Goal: Task Accomplishment & Management: Manage account settings

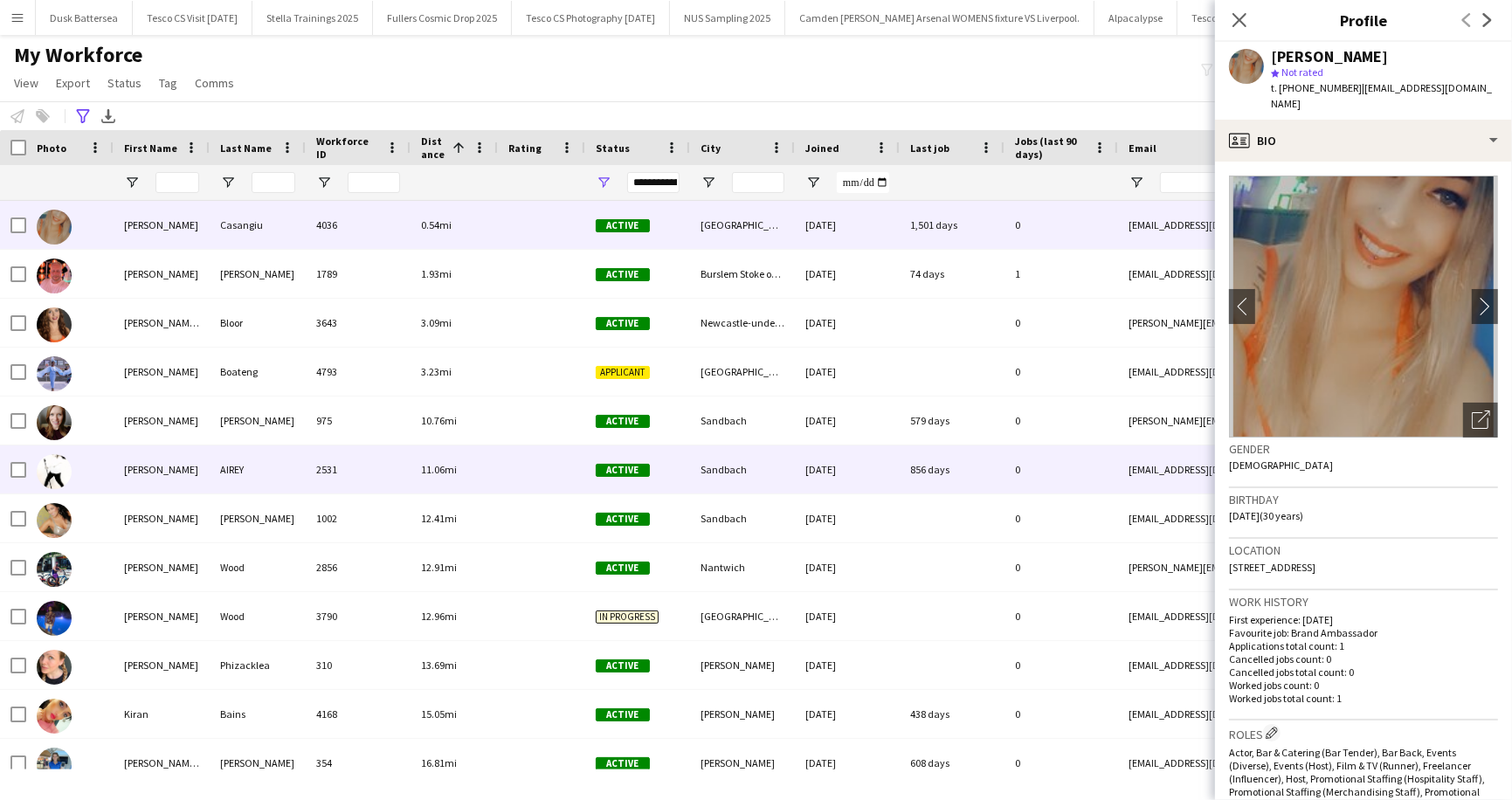
click at [236, 462] on div "AIREY" at bounding box center [258, 470] width 96 height 48
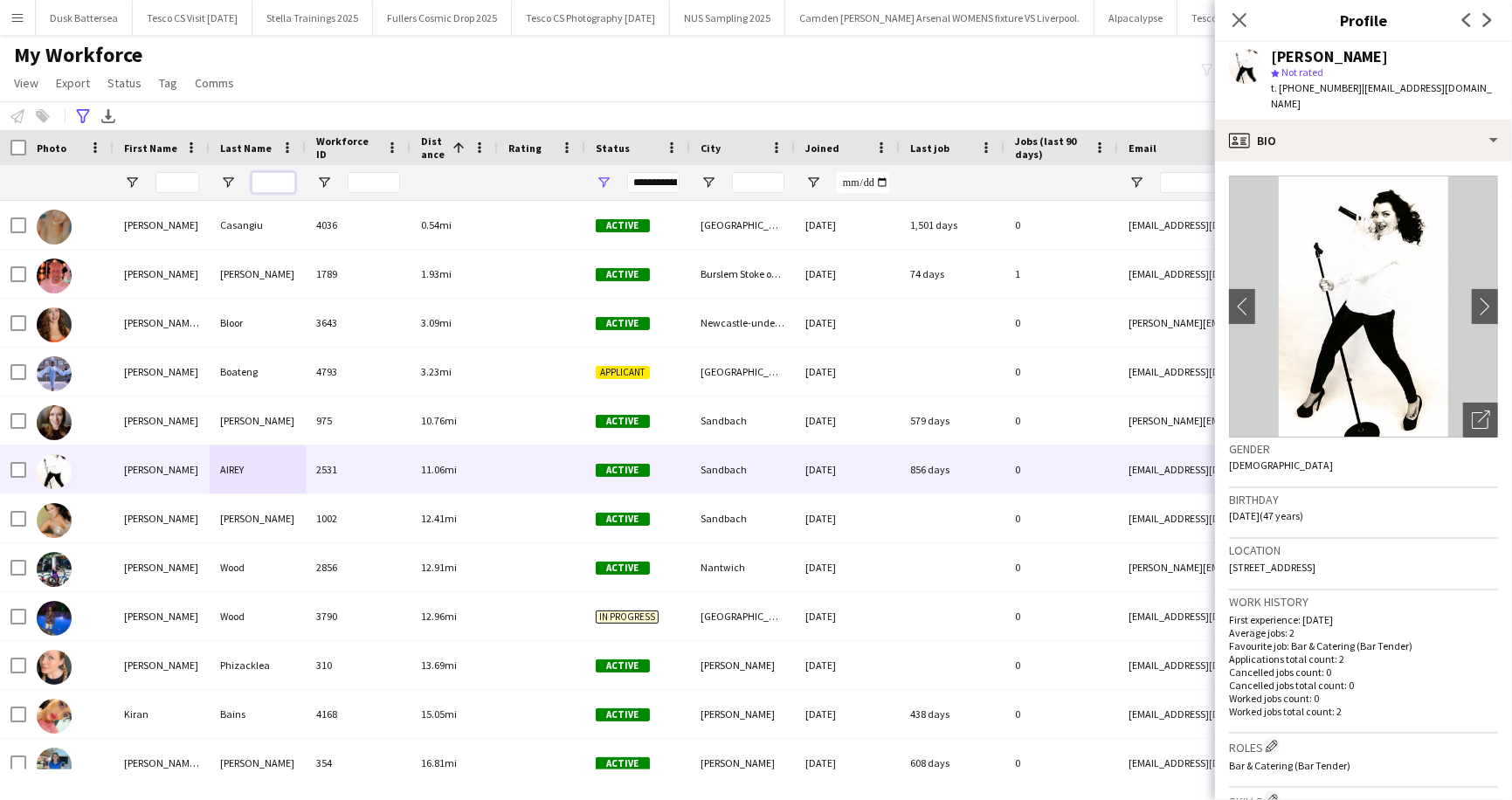
click at [279, 189] on input "Last Name Filter Input" at bounding box center [273, 183] width 43 height 21
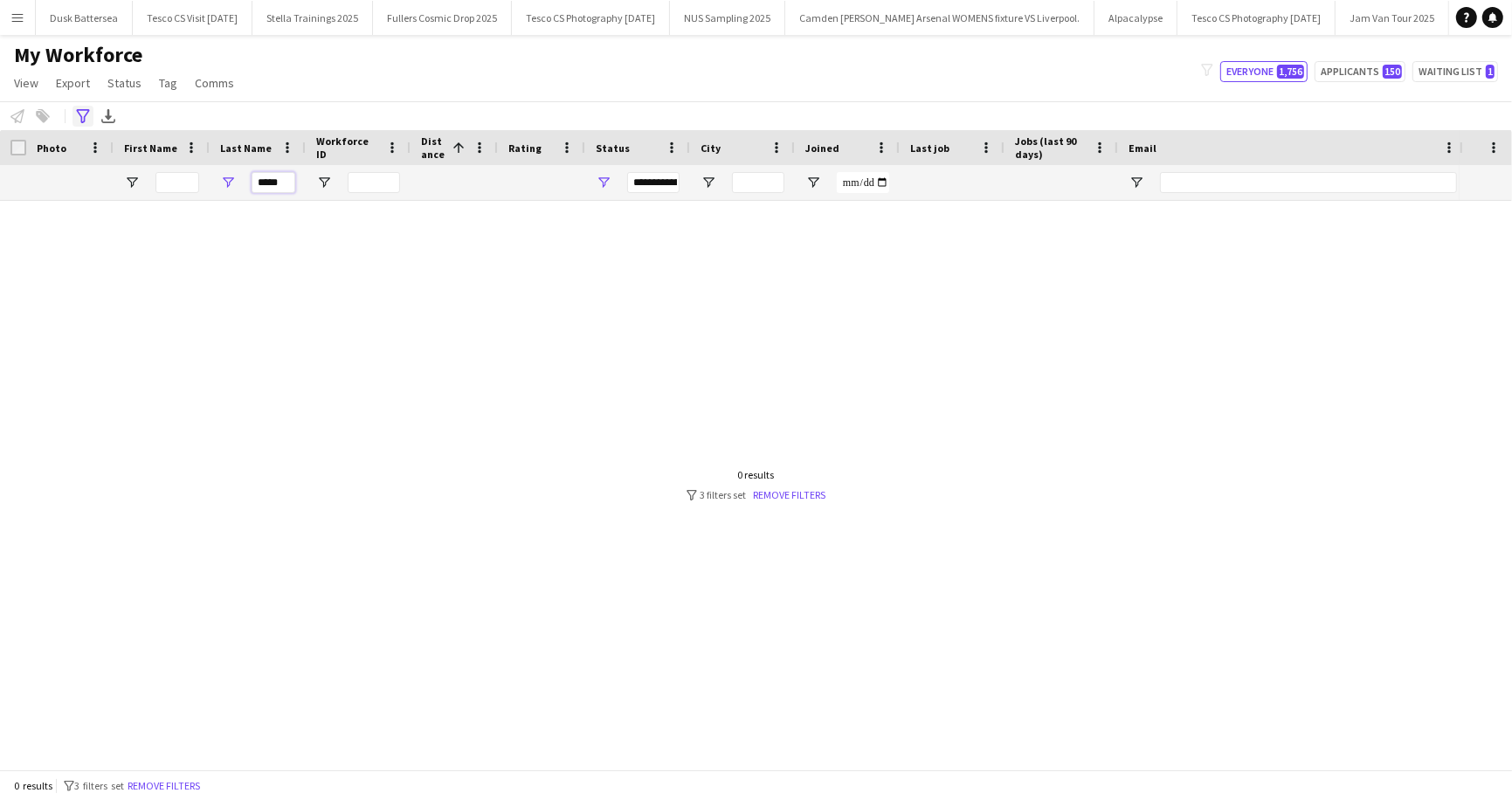
type input "*****"
click at [82, 116] on icon "Advanced filters" at bounding box center [83, 116] width 14 height 14
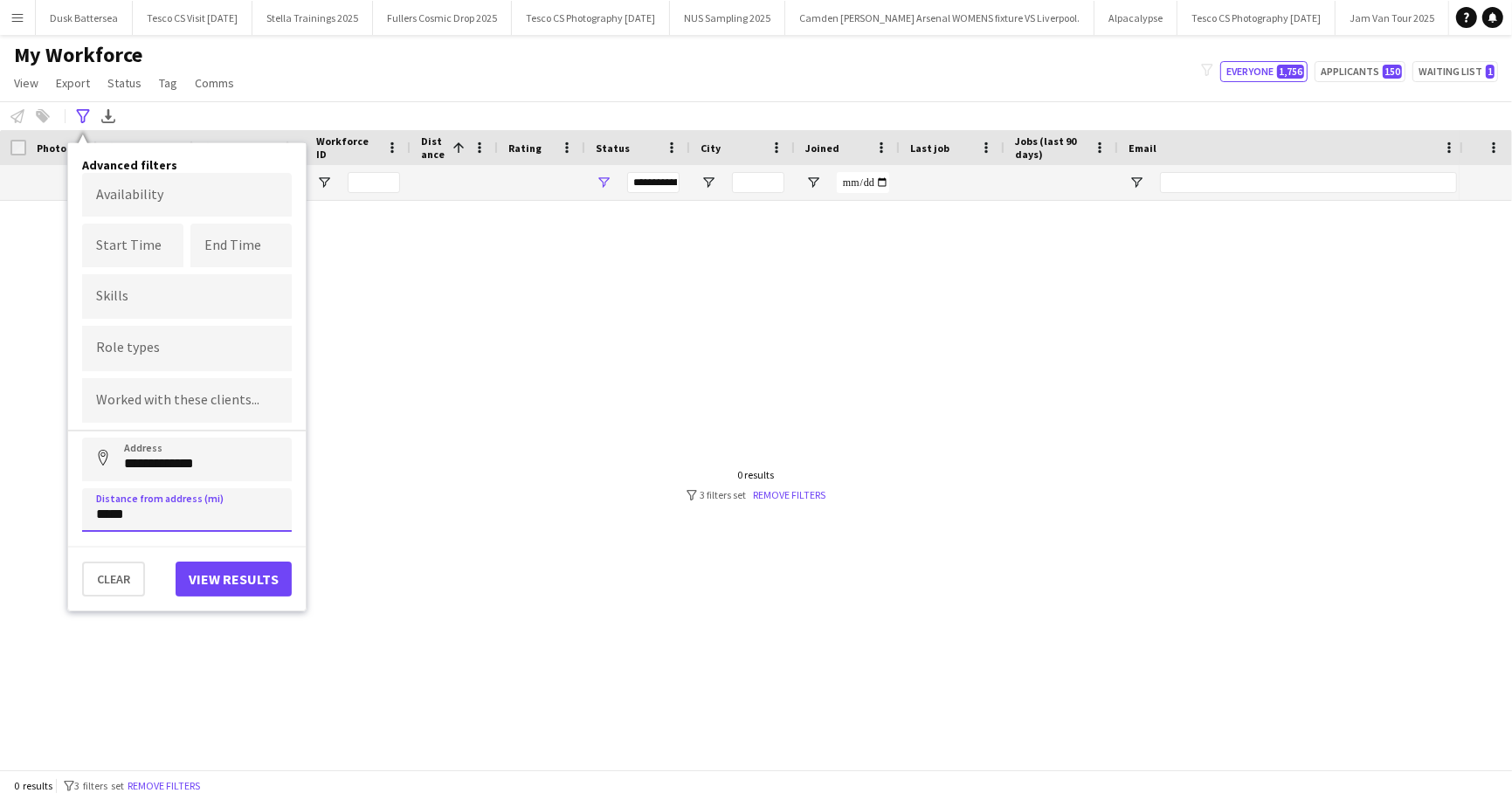
drag, startPoint x: 96, startPoint y: 517, endPoint x: 157, endPoint y: 517, distance: 61.0
click at [157, 517] on input "*****" at bounding box center [187, 509] width 210 height 43
type input "*****"
click at [211, 570] on button "View results" at bounding box center [233, 579] width 116 height 35
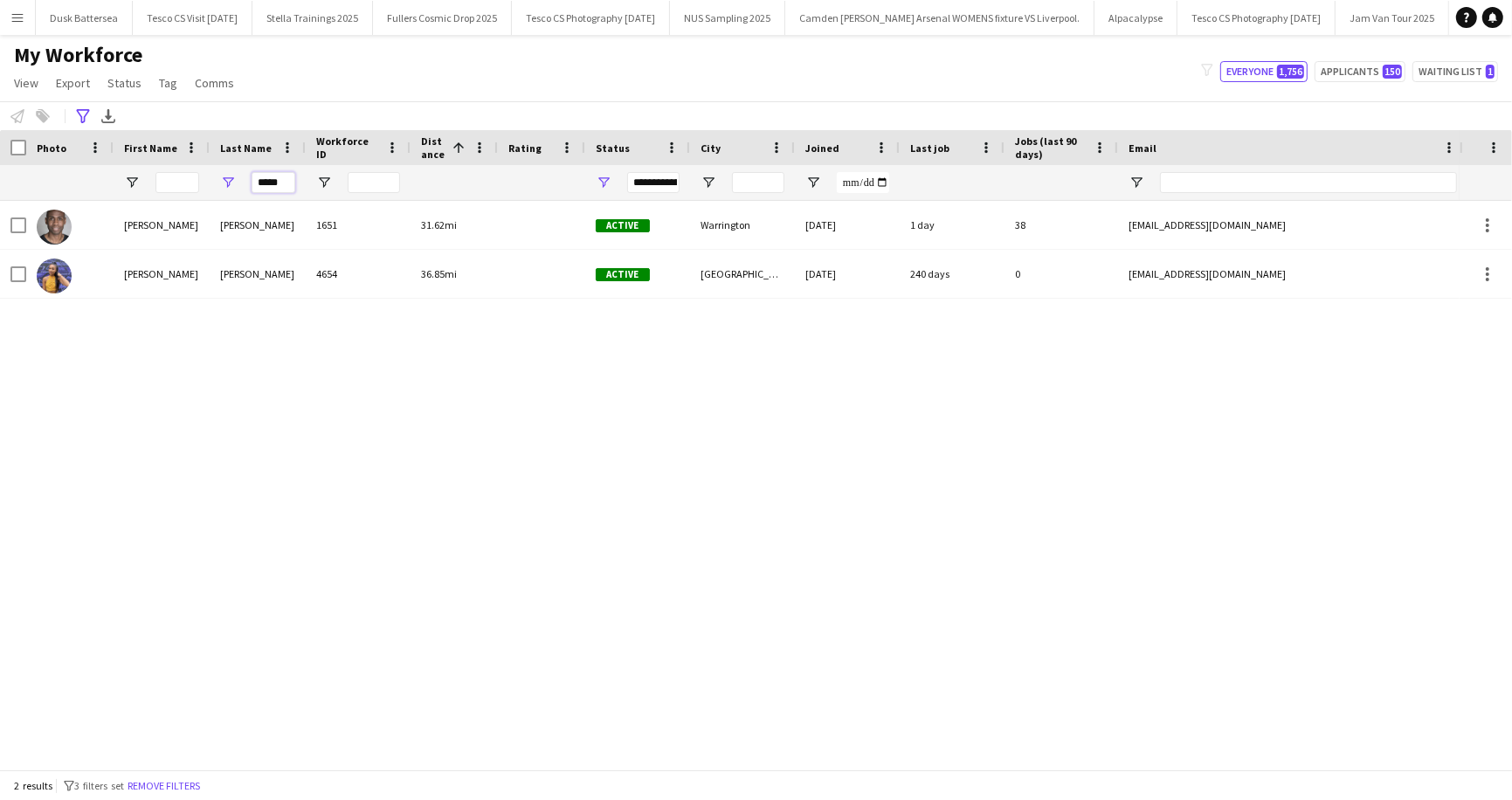
click at [293, 178] on input "*****" at bounding box center [273, 183] width 43 height 21
type input "*"
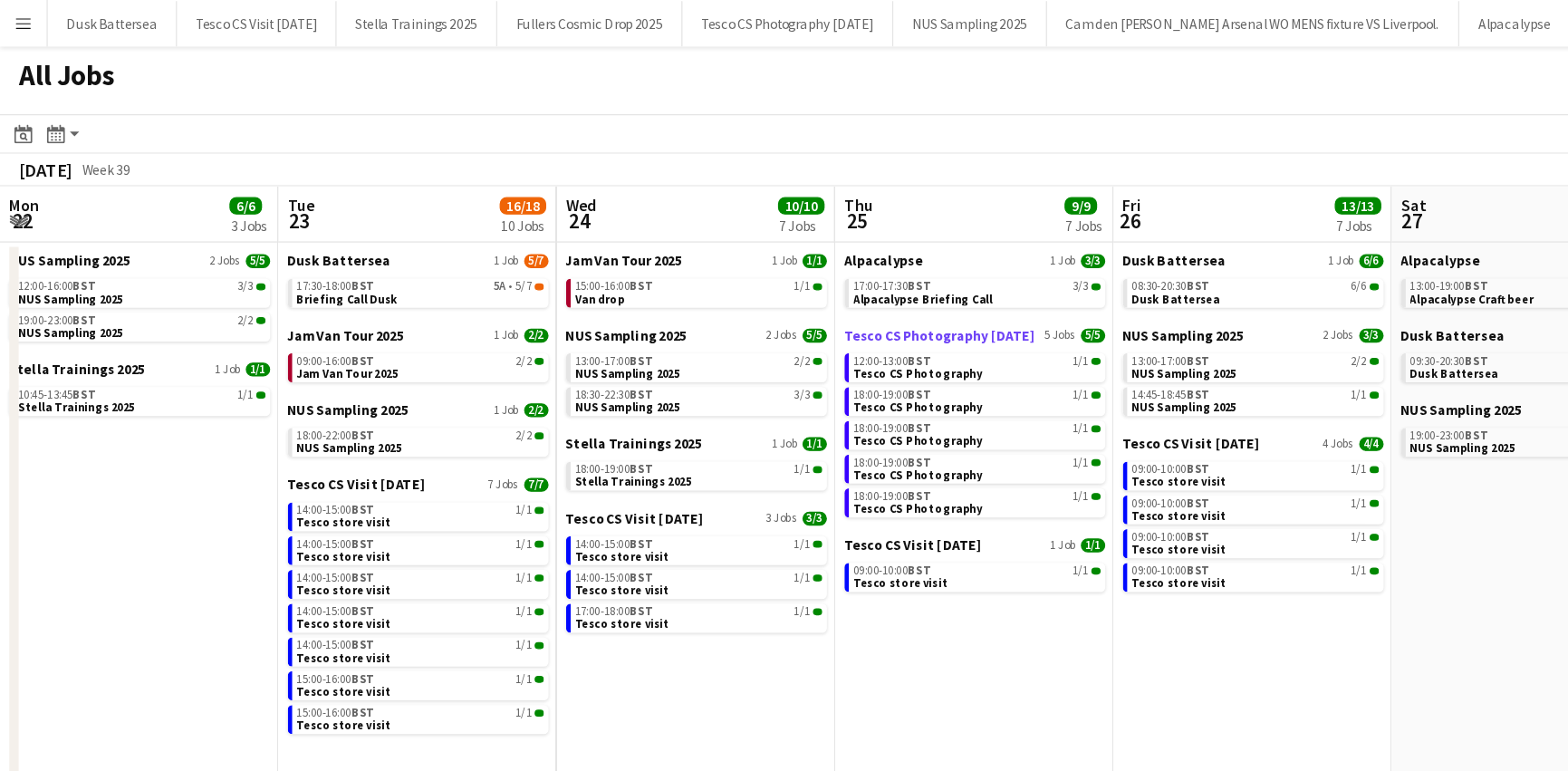
scroll to position [0, 450]
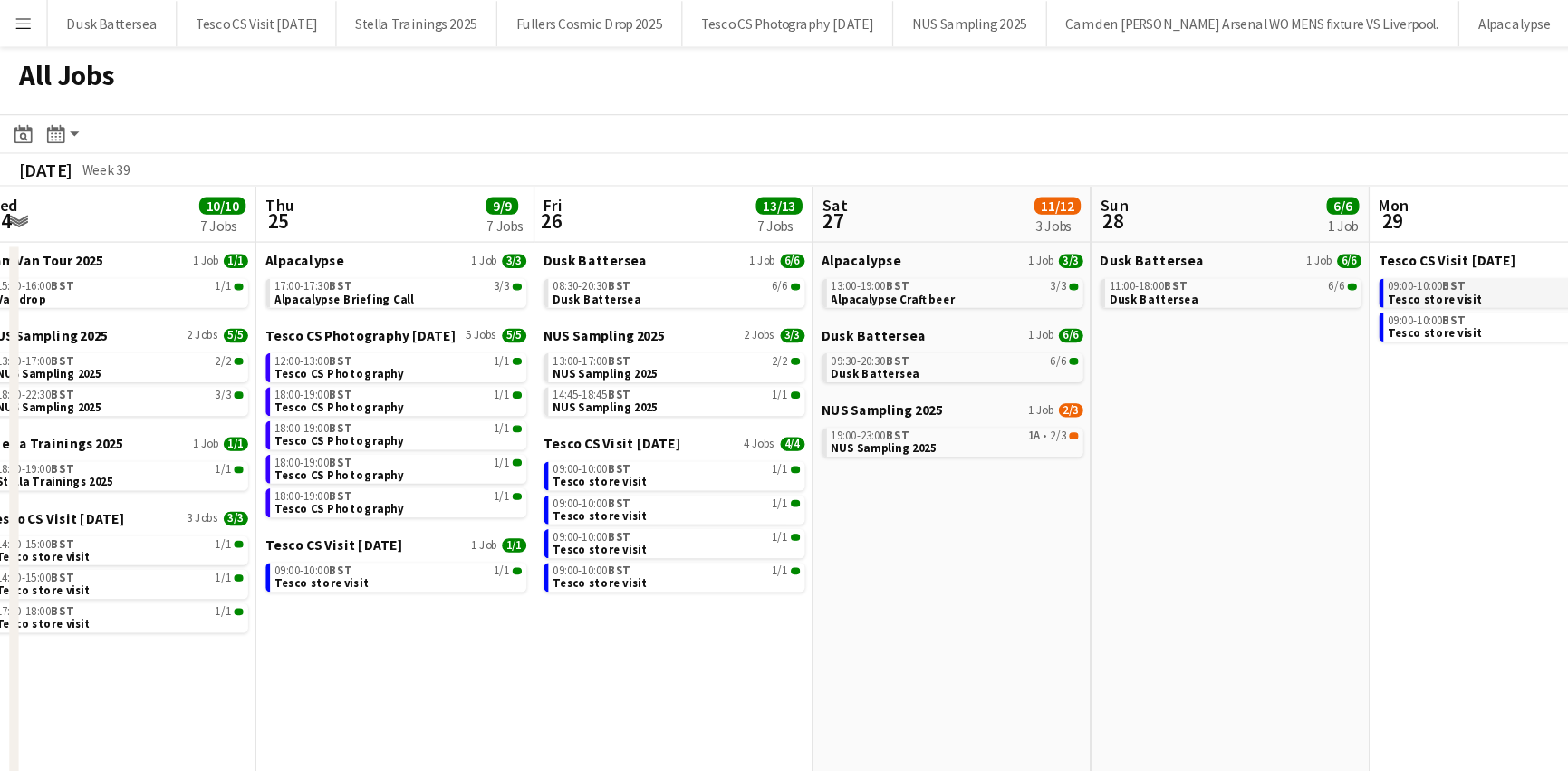
click at [1102, 236] on span "Tesco store visit" at bounding box center [1116, 232] width 73 height 12
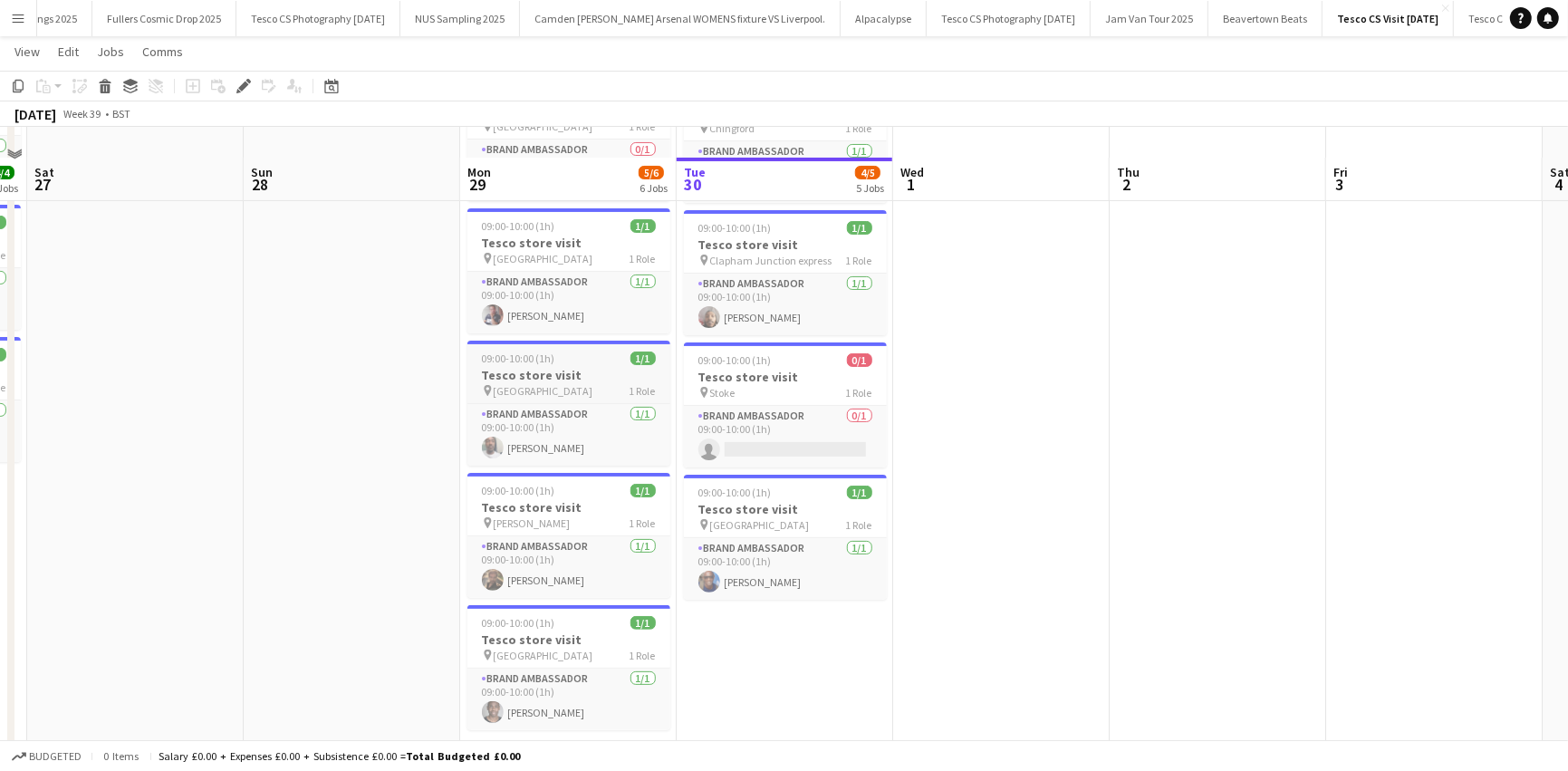
scroll to position [300, 0]
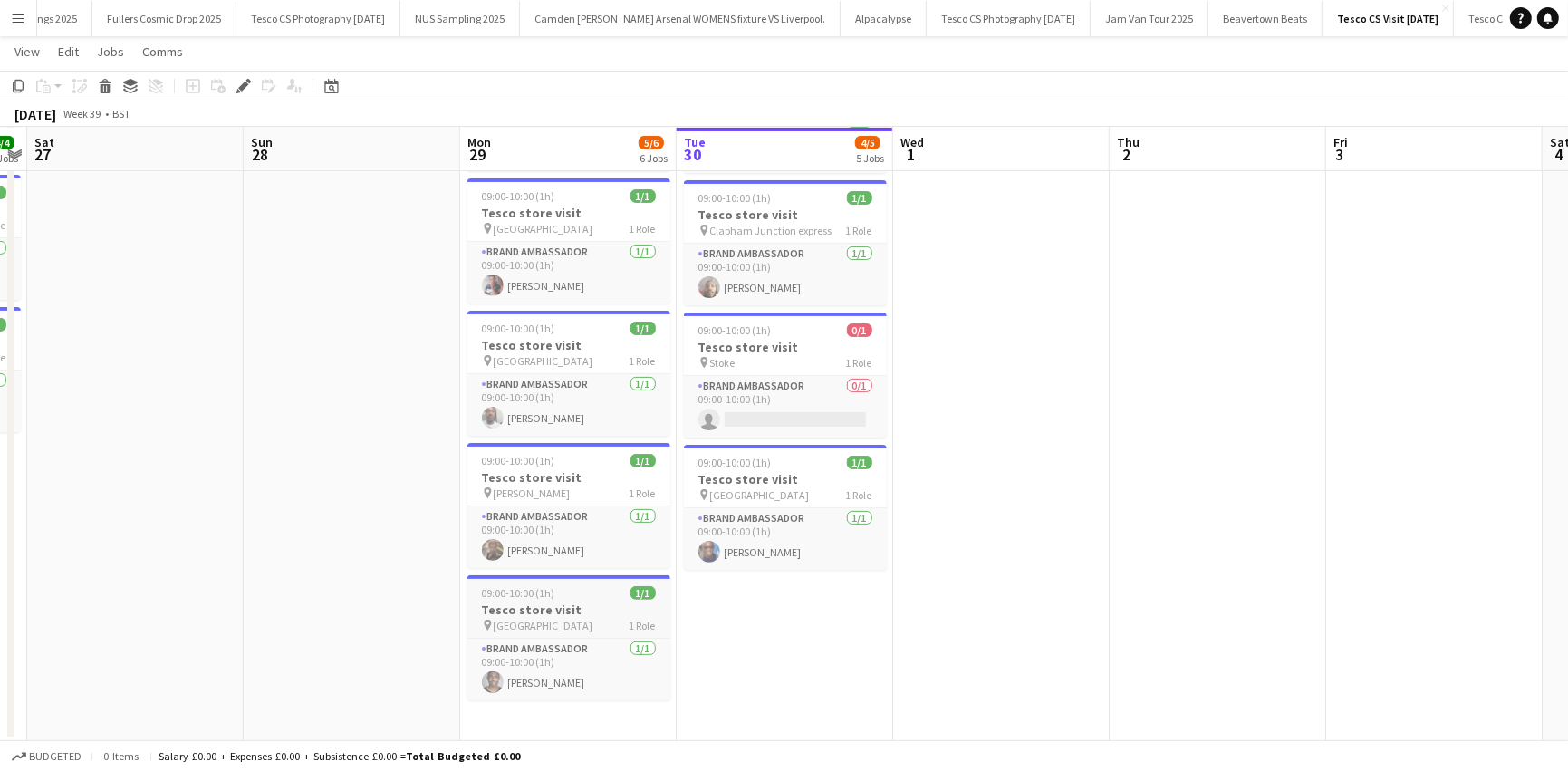
click at [534, 602] on h3 "Tesco store visit" at bounding box center [569, 610] width 203 height 17
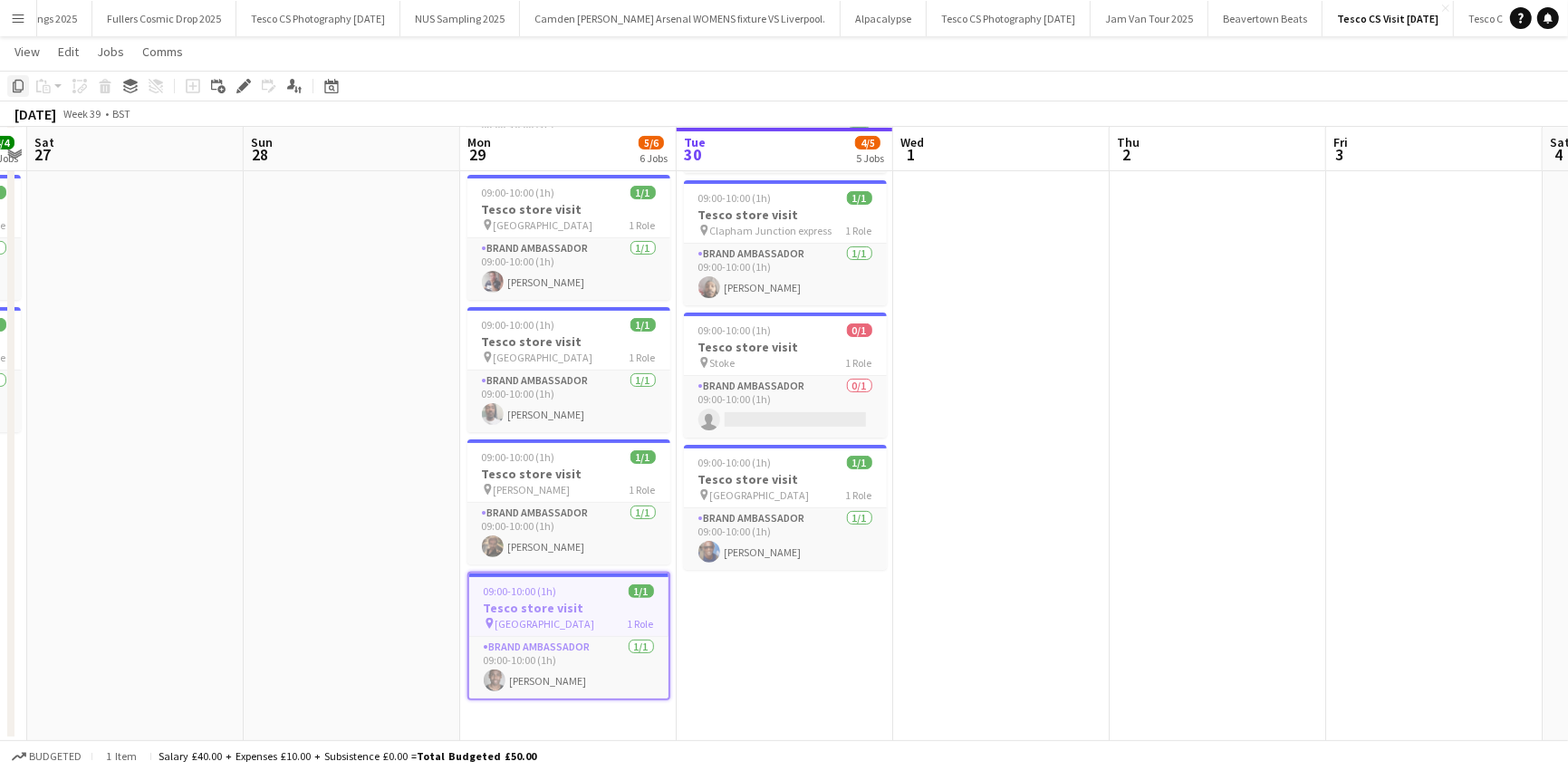
click at [17, 83] on icon "Copy" at bounding box center [18, 86] width 15 height 15
click at [725, 623] on app-date-cell "09:00-10:00 (1h) 1/1 Tesco store visit pin Broadstairs CT10 1 Role Brand Ambass…" at bounding box center [785, 322] width 217 height 838
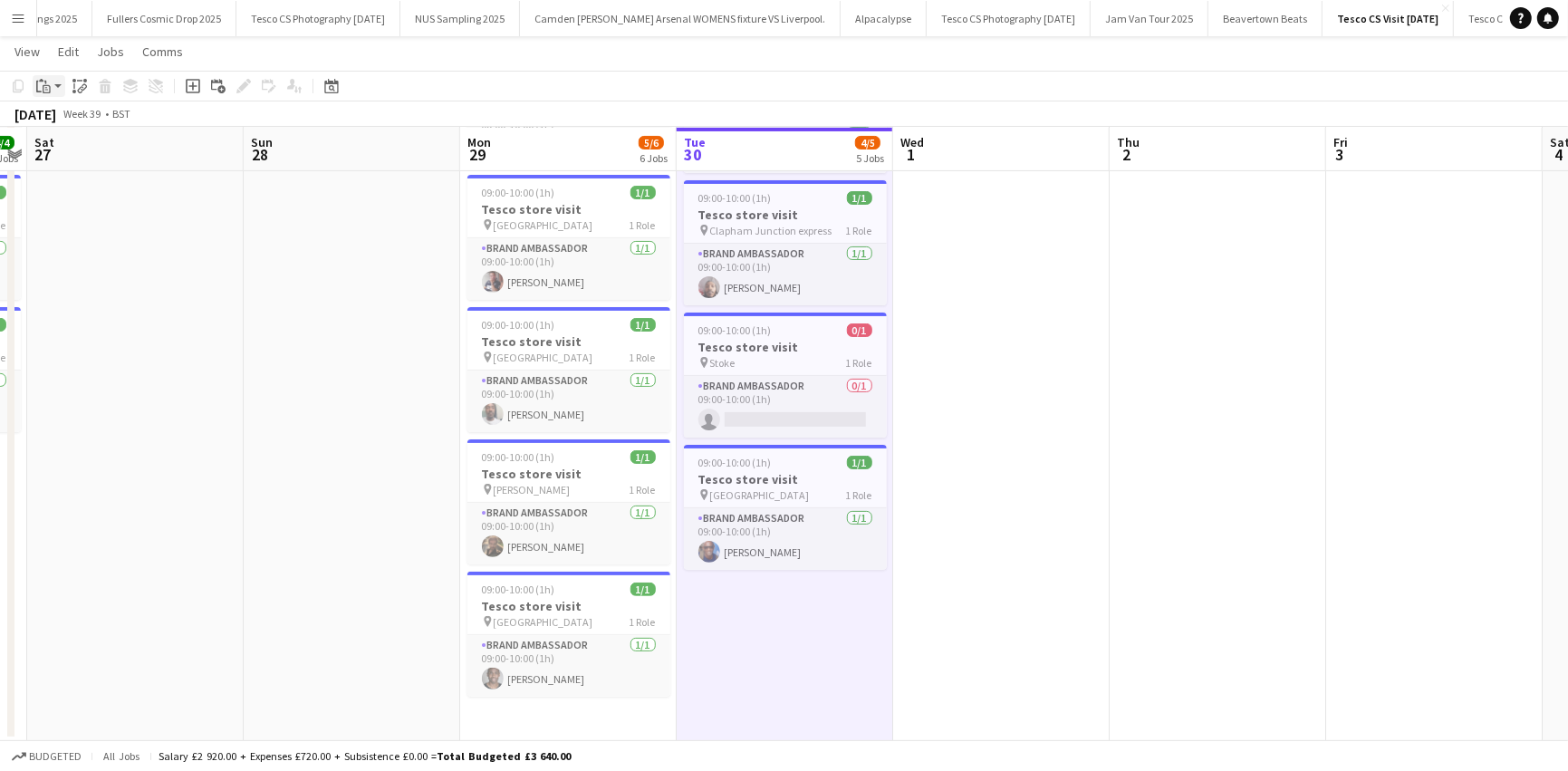
click at [42, 88] on icon at bounding box center [46, 89] width 8 height 8
drag, startPoint x: 66, startPoint y: 124, endPoint x: 120, endPoint y: 176, distance: 75.0
click at [66, 124] on link "Paste Command V" at bounding box center [119, 120] width 143 height 17
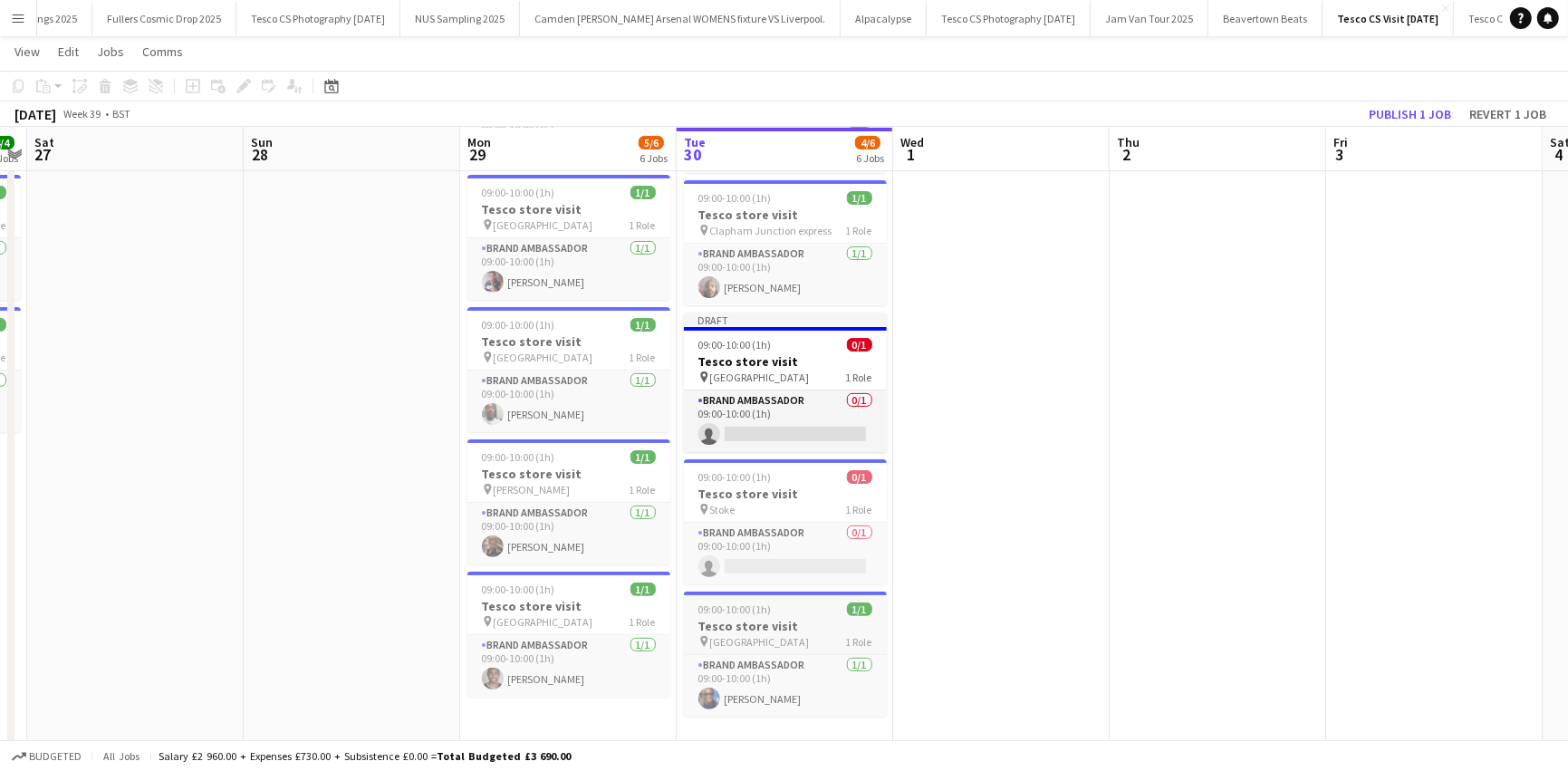
click at [722, 592] on app-job-card "09:00-10:00 (1h) 1/1 Tesco store visit pin York 1 Role Brand Ambassador 1/1 09:…" at bounding box center [784, 654] width 203 height 125
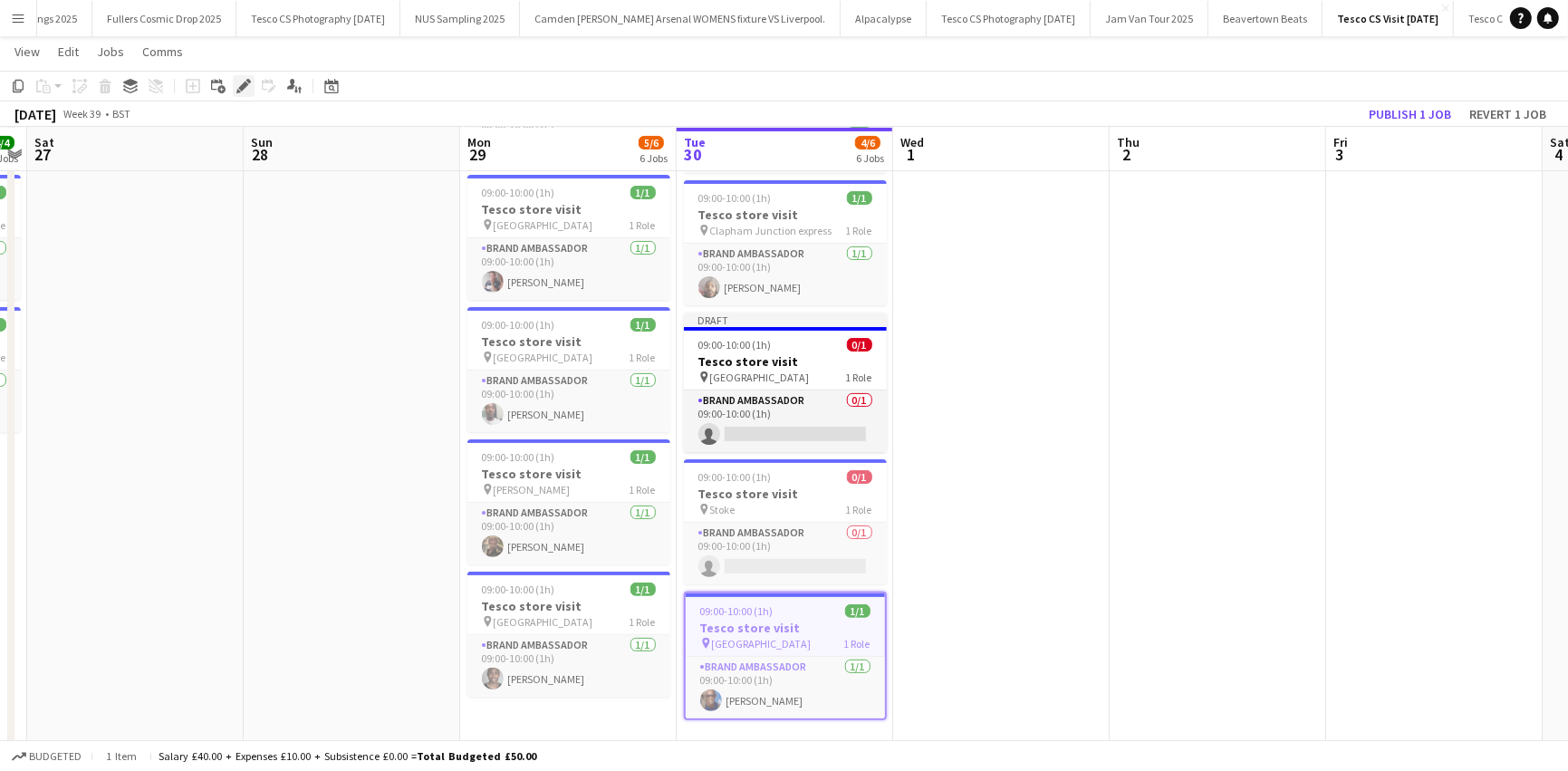
click at [247, 85] on icon at bounding box center [243, 86] width 10 height 10
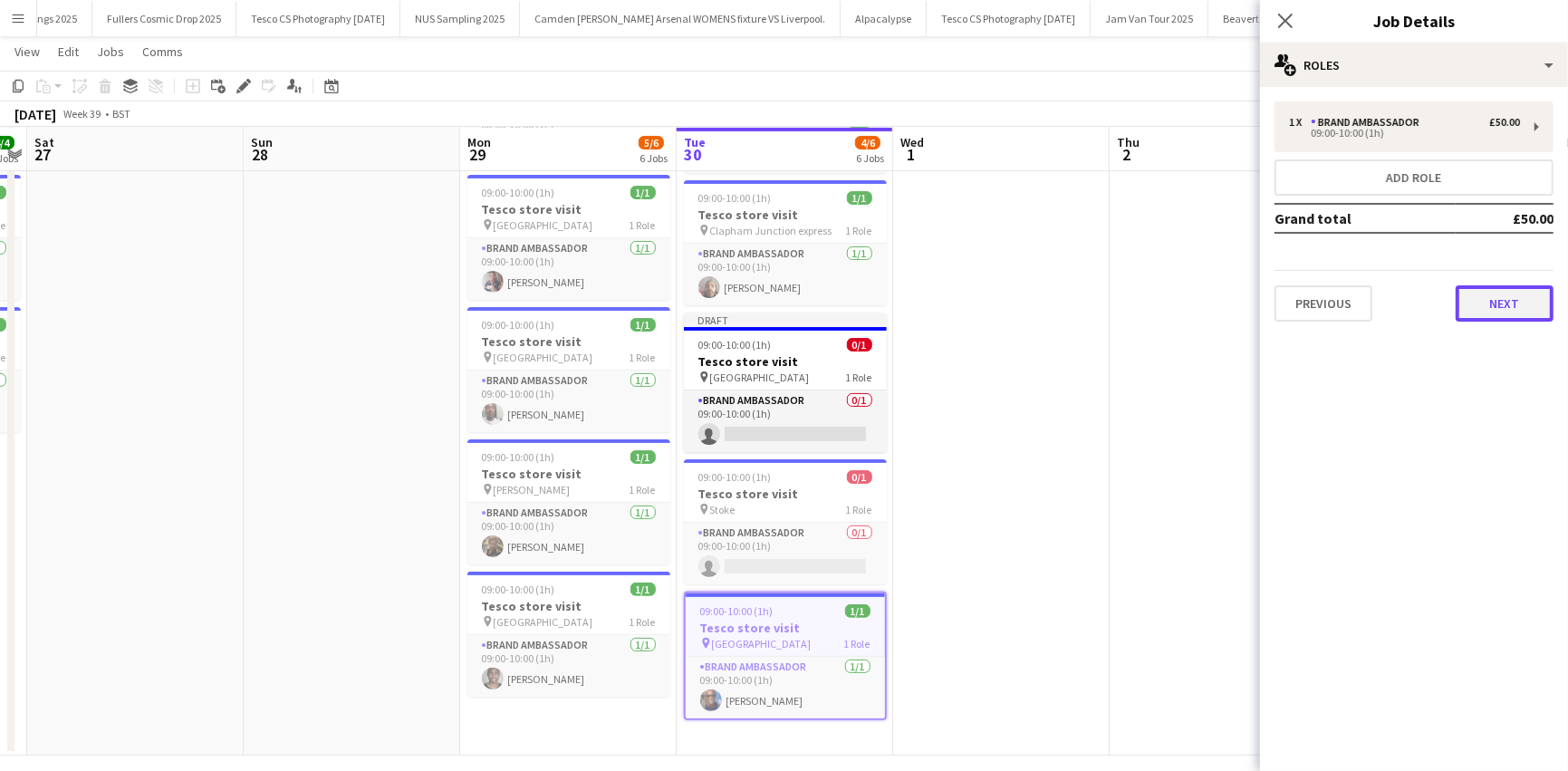
click at [1499, 297] on button "Next" at bounding box center [1505, 303] width 97 height 36
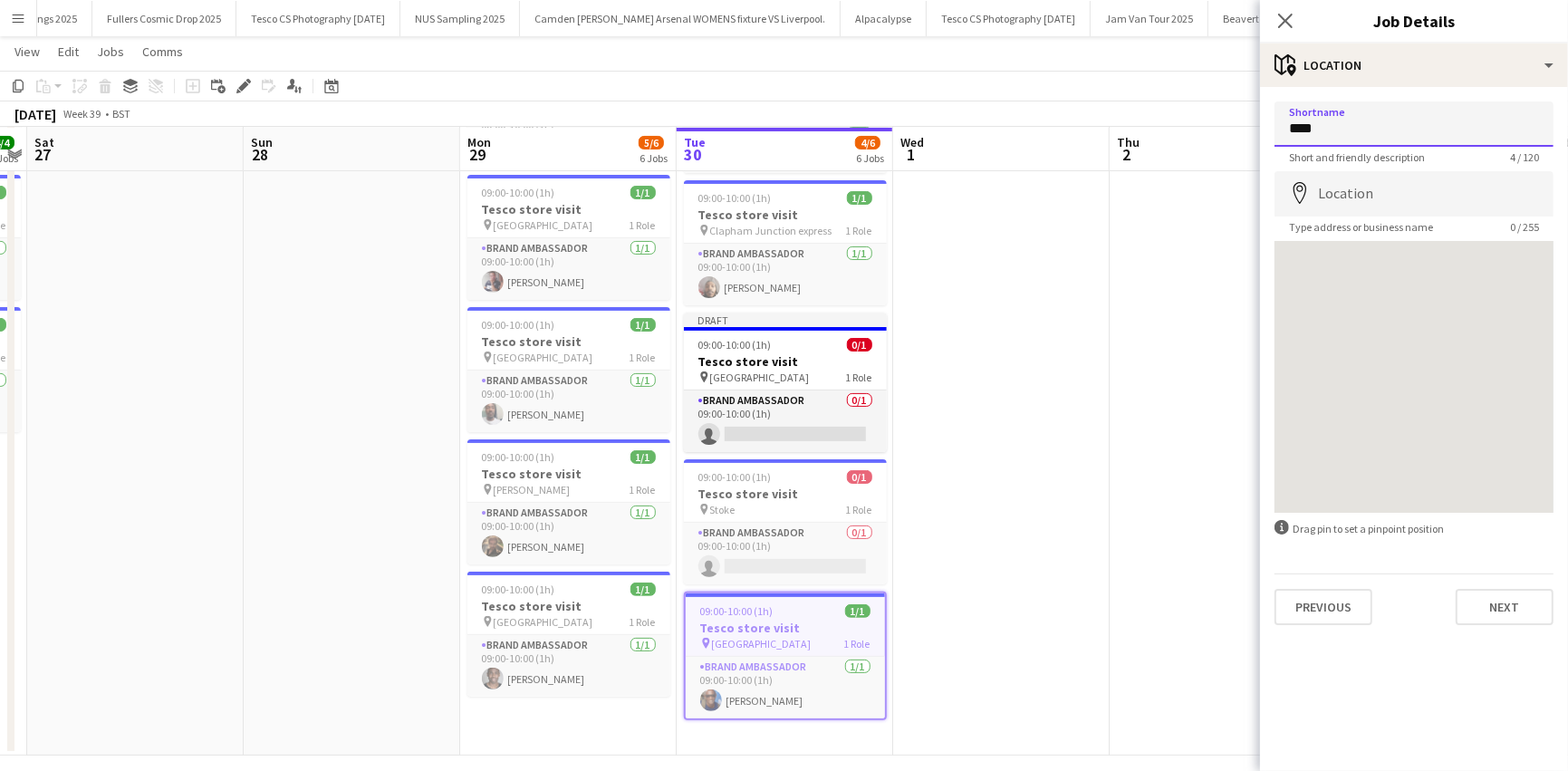
drag, startPoint x: 1284, startPoint y: 122, endPoint x: 1332, endPoint y: 123, distance: 48.0
click at [1332, 123] on input "****" at bounding box center [1414, 123] width 279 height 45
type input "*****"
click at [1505, 607] on button "Next" at bounding box center [1505, 607] width 97 height 36
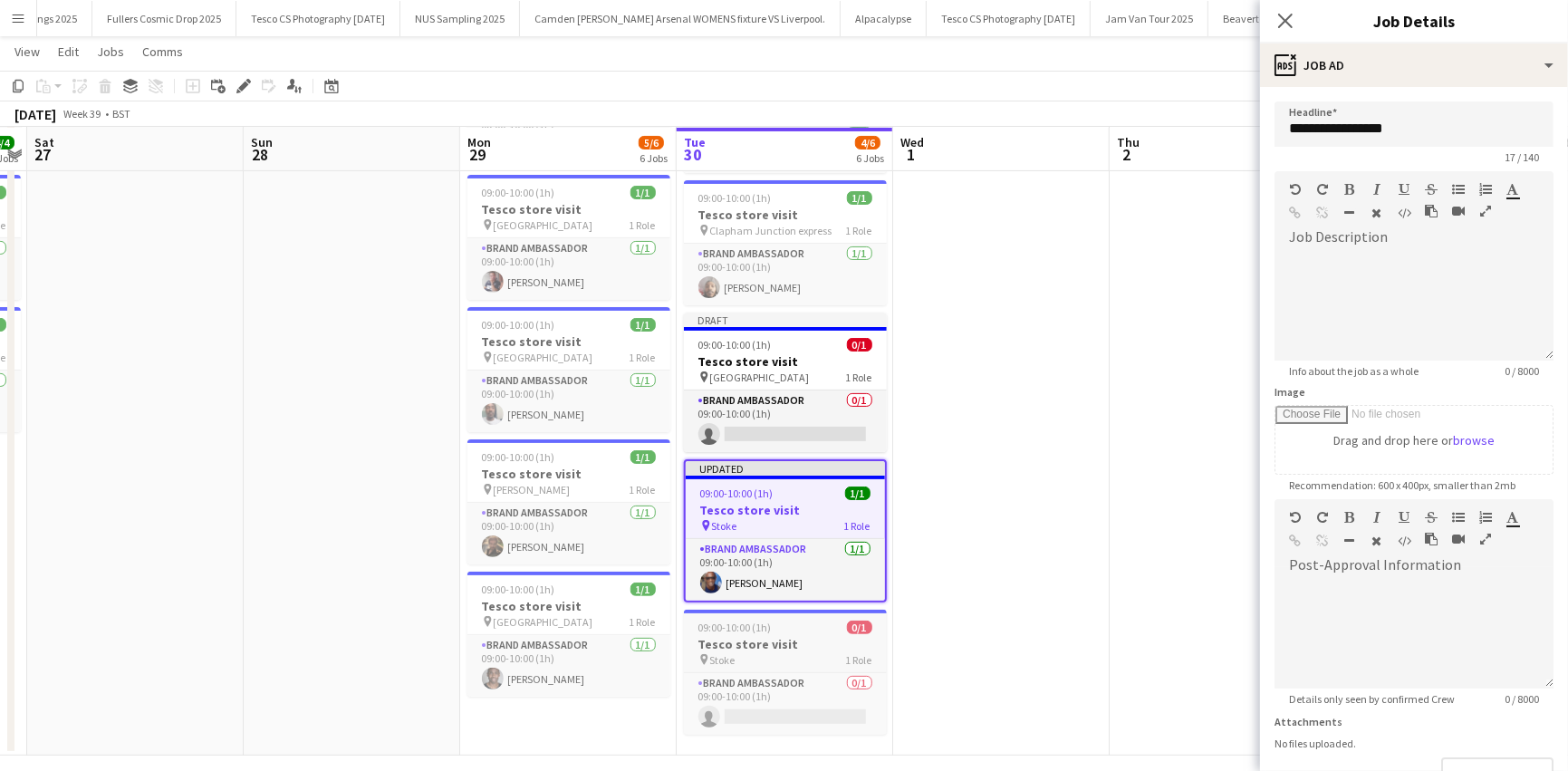
click at [793, 620] on div "09:00-10:00 (1h) 0/1" at bounding box center [784, 627] width 203 height 14
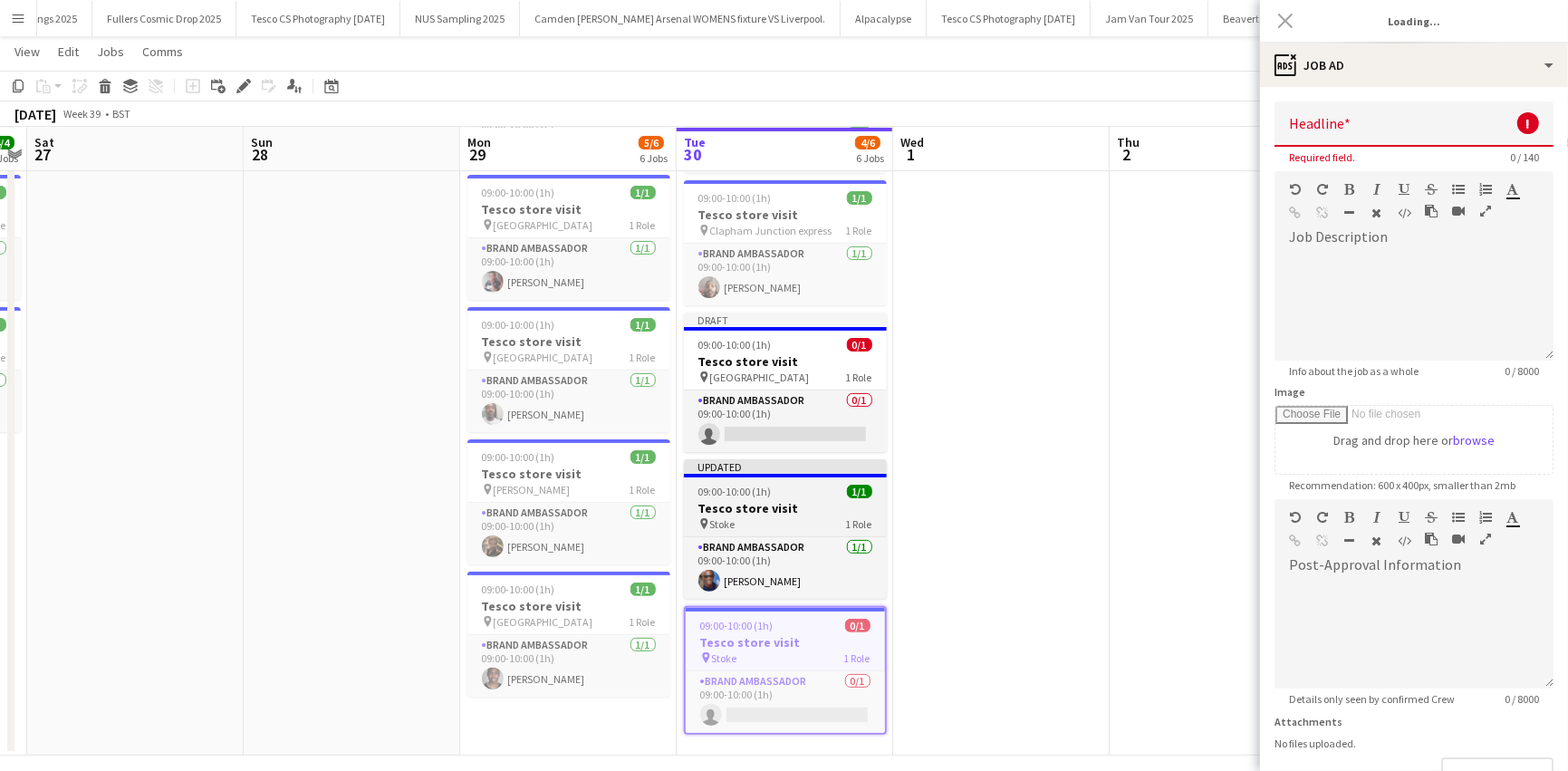
type input "**********"
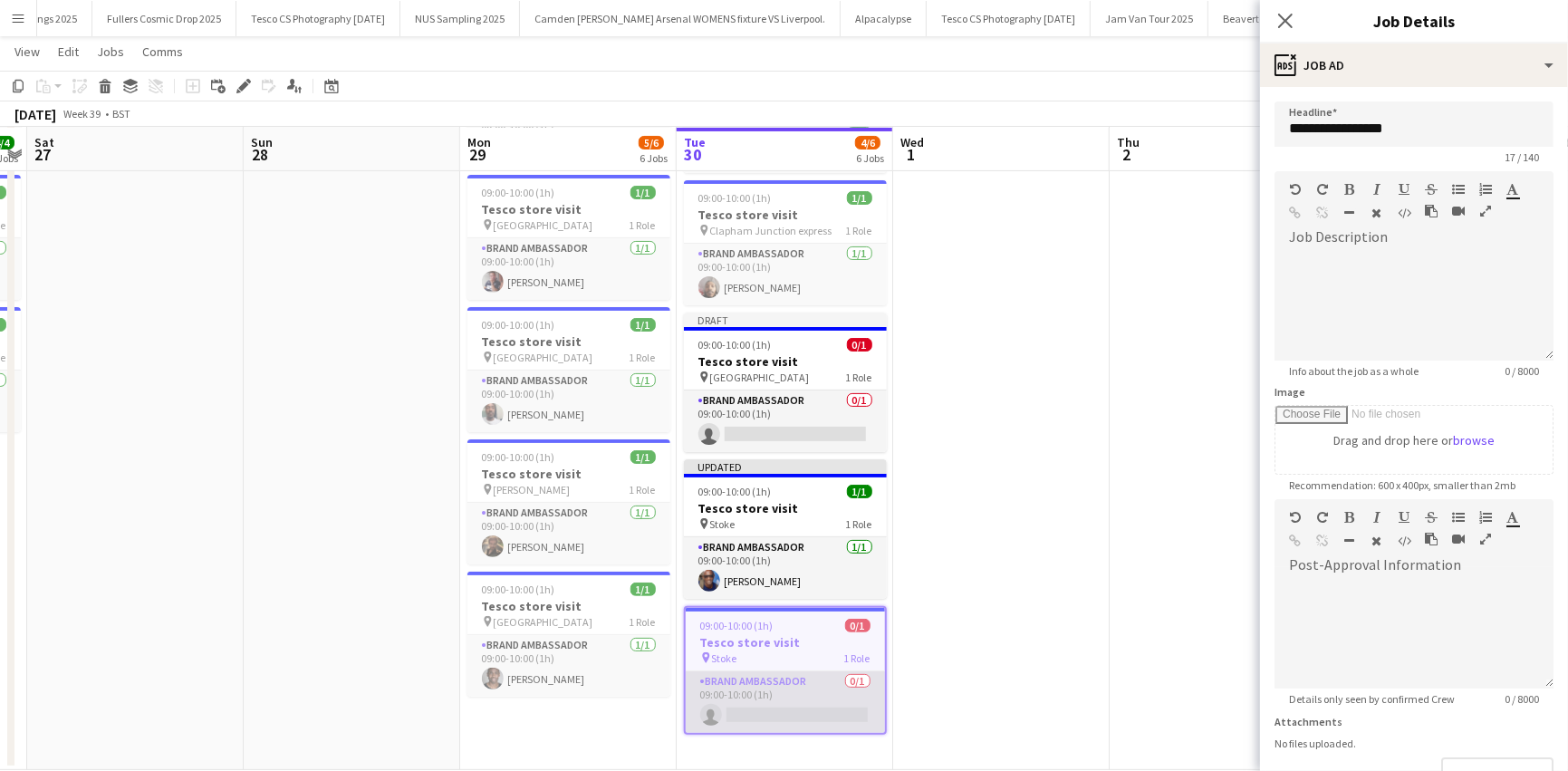
click at [765, 708] on app-card-role "Brand Ambassador 0/1 09:00-10:00 (1h) single-neutral-actions" at bounding box center [784, 702] width 199 height 62
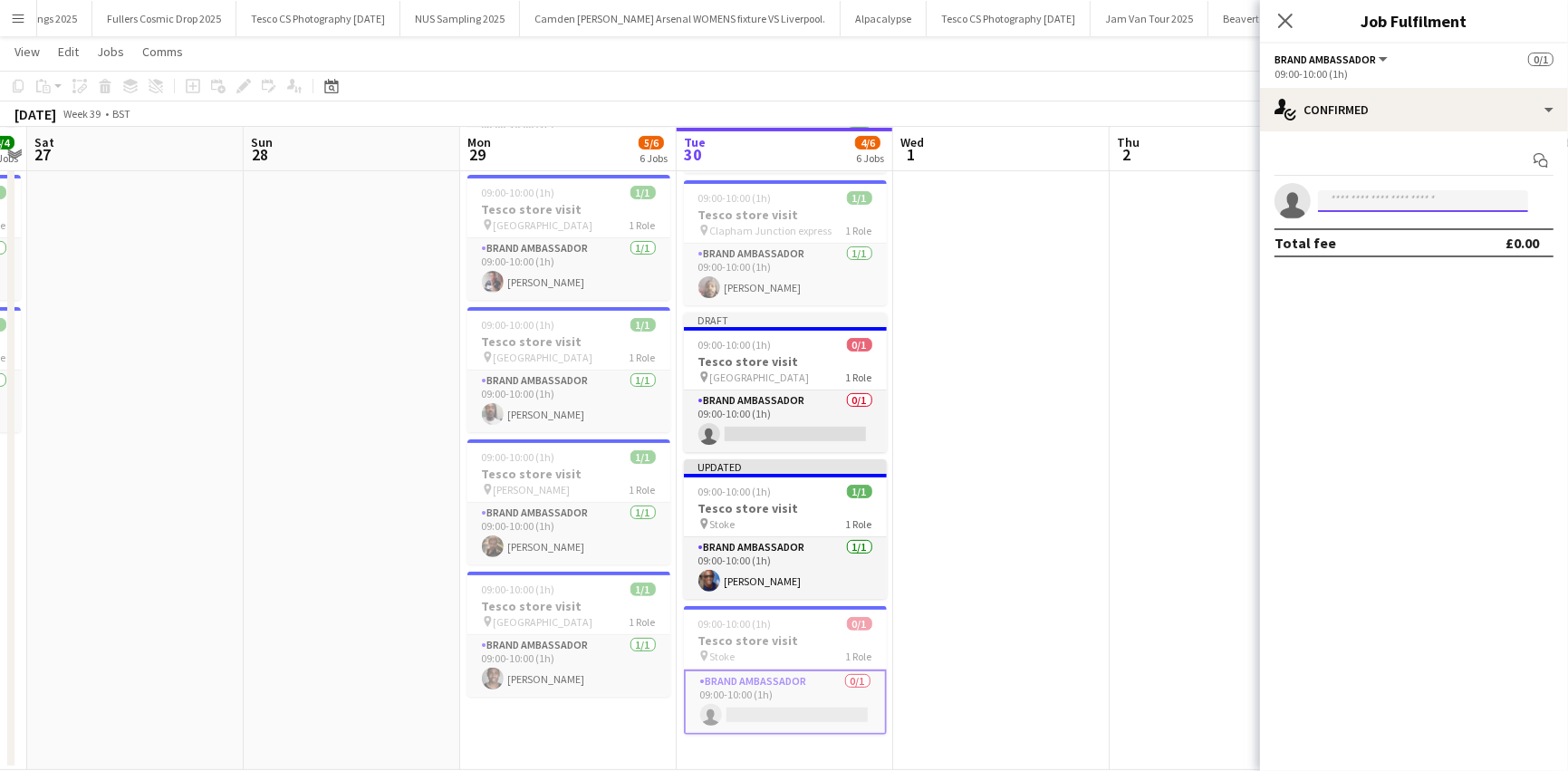
click at [1379, 203] on input at bounding box center [1423, 201] width 210 height 22
type input "**********"
click at [1380, 231] on span "peter adams" at bounding box center [1383, 227] width 104 height 16
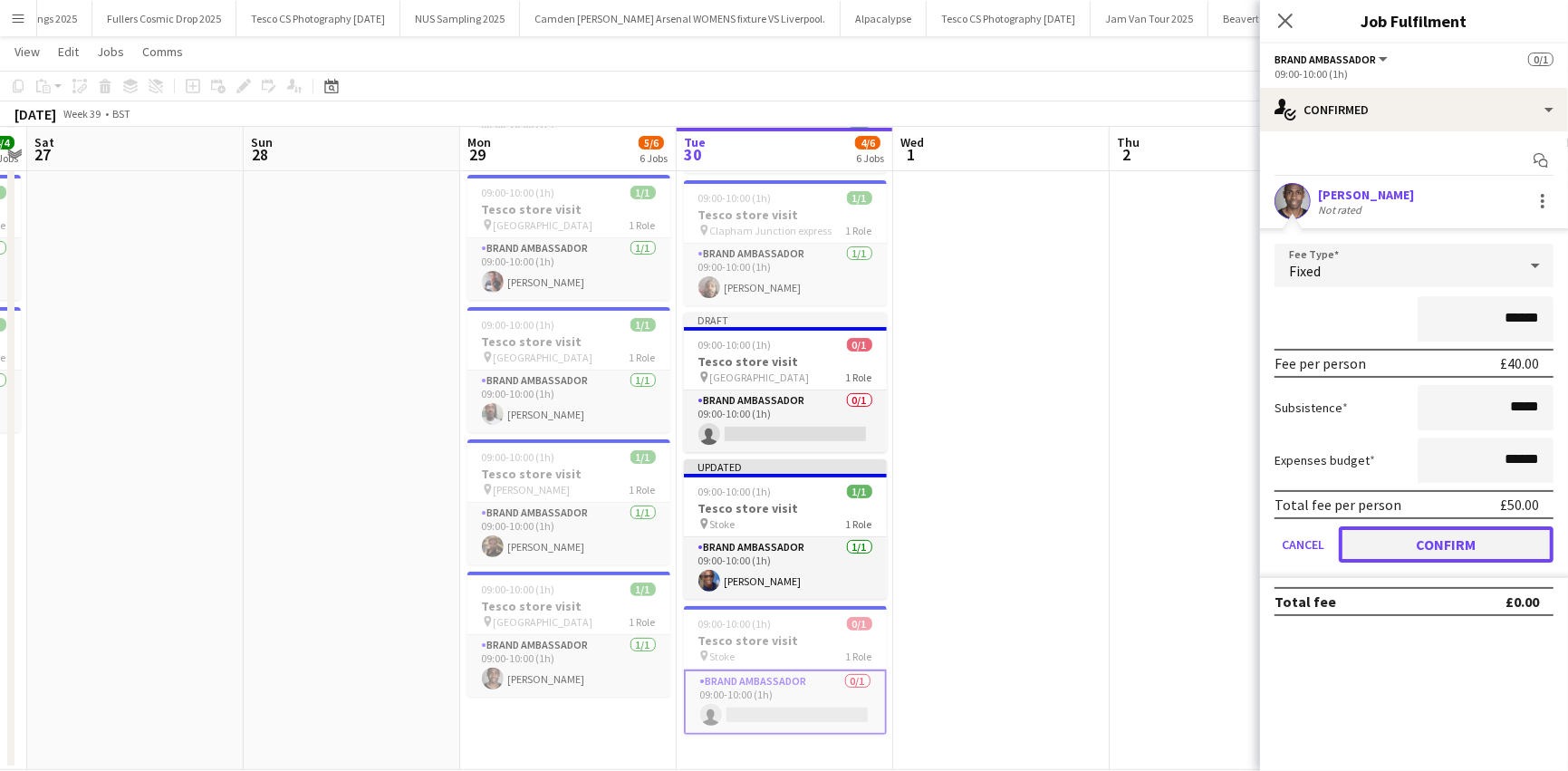
click at [1423, 545] on button "Confirm" at bounding box center [1446, 544] width 215 height 36
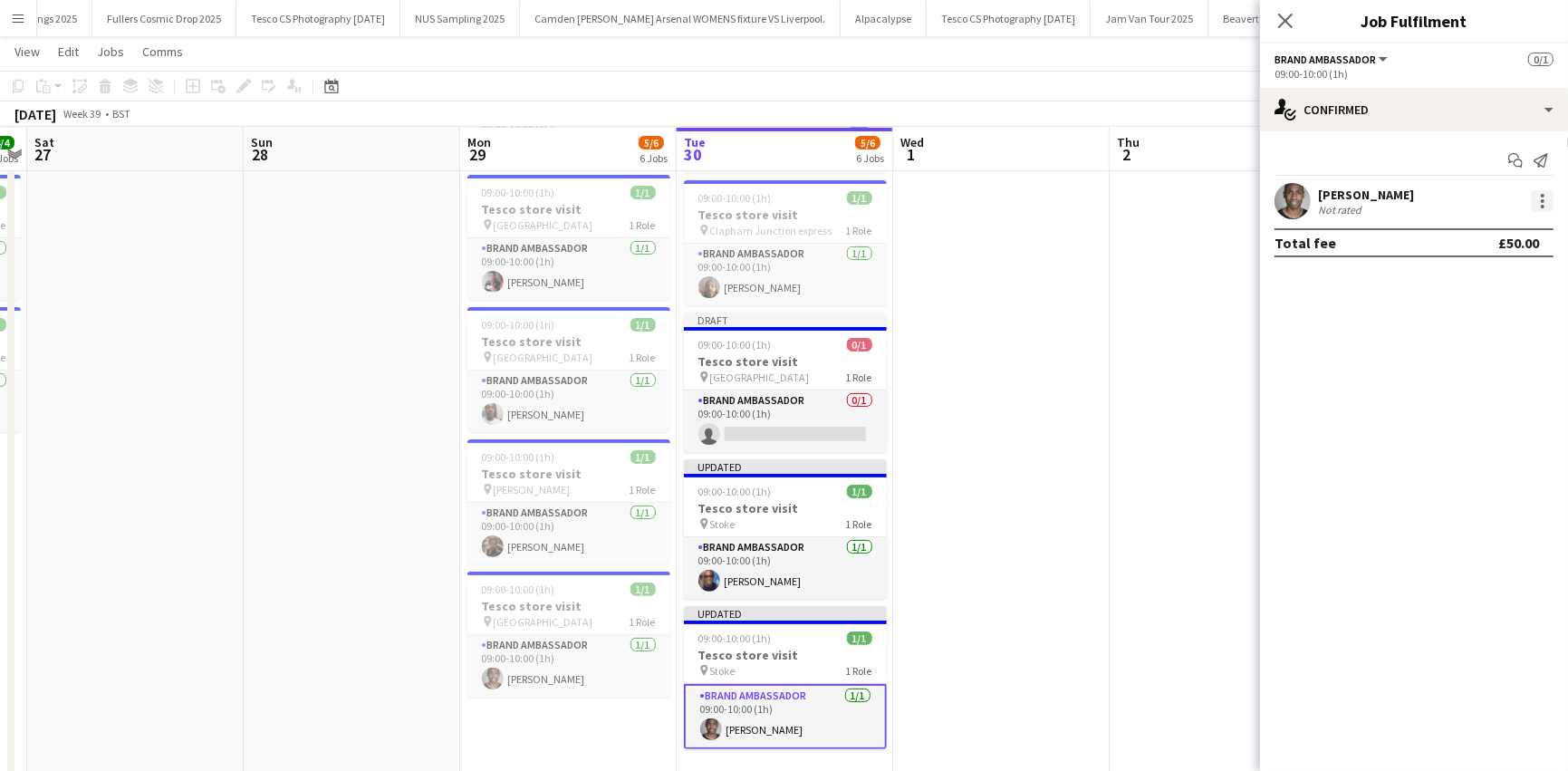
click at [1550, 195] on div at bounding box center [1542, 201] width 22 height 22
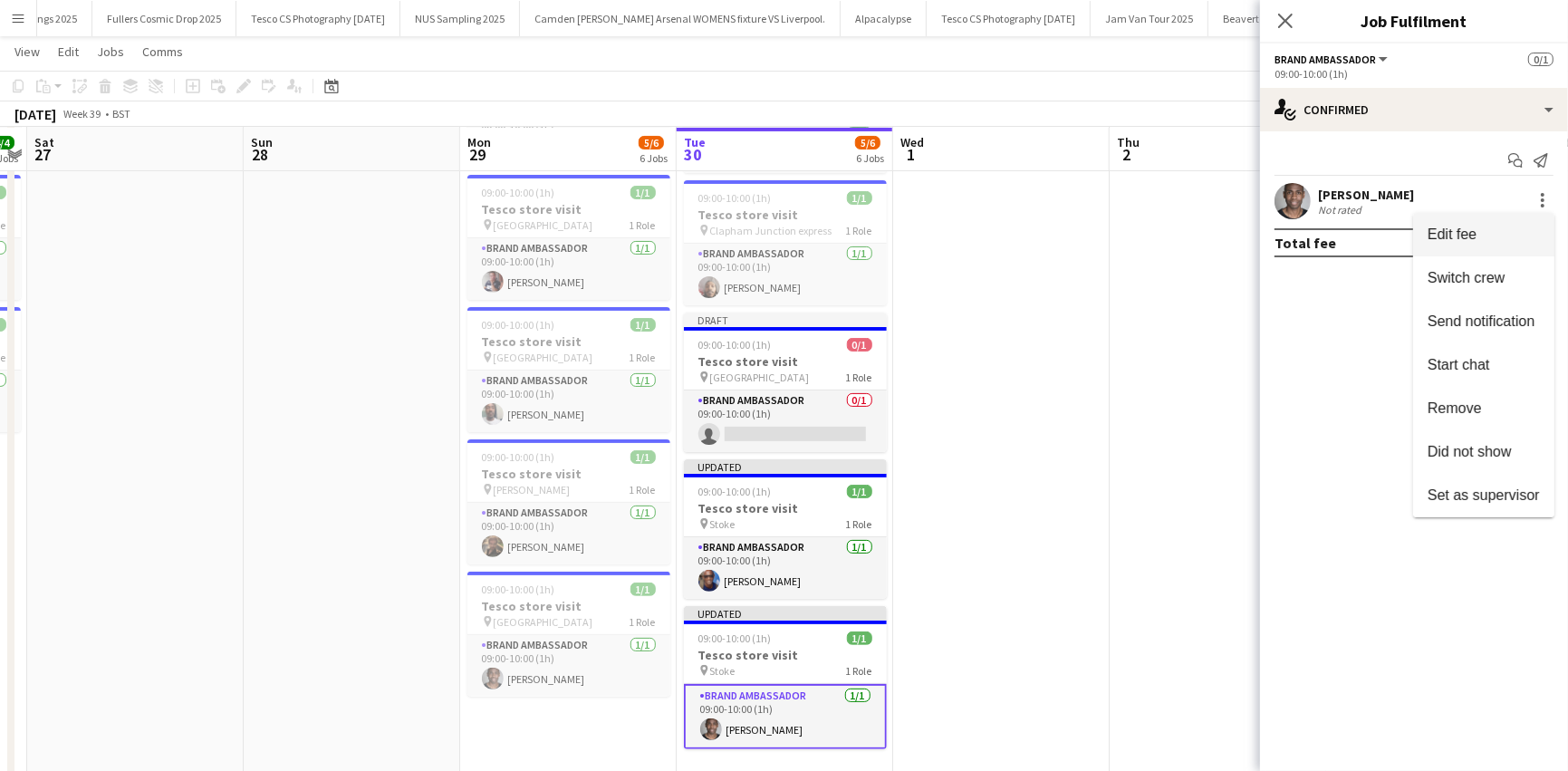
click at [1512, 238] on span "Edit fee" at bounding box center [1483, 235] width 112 height 17
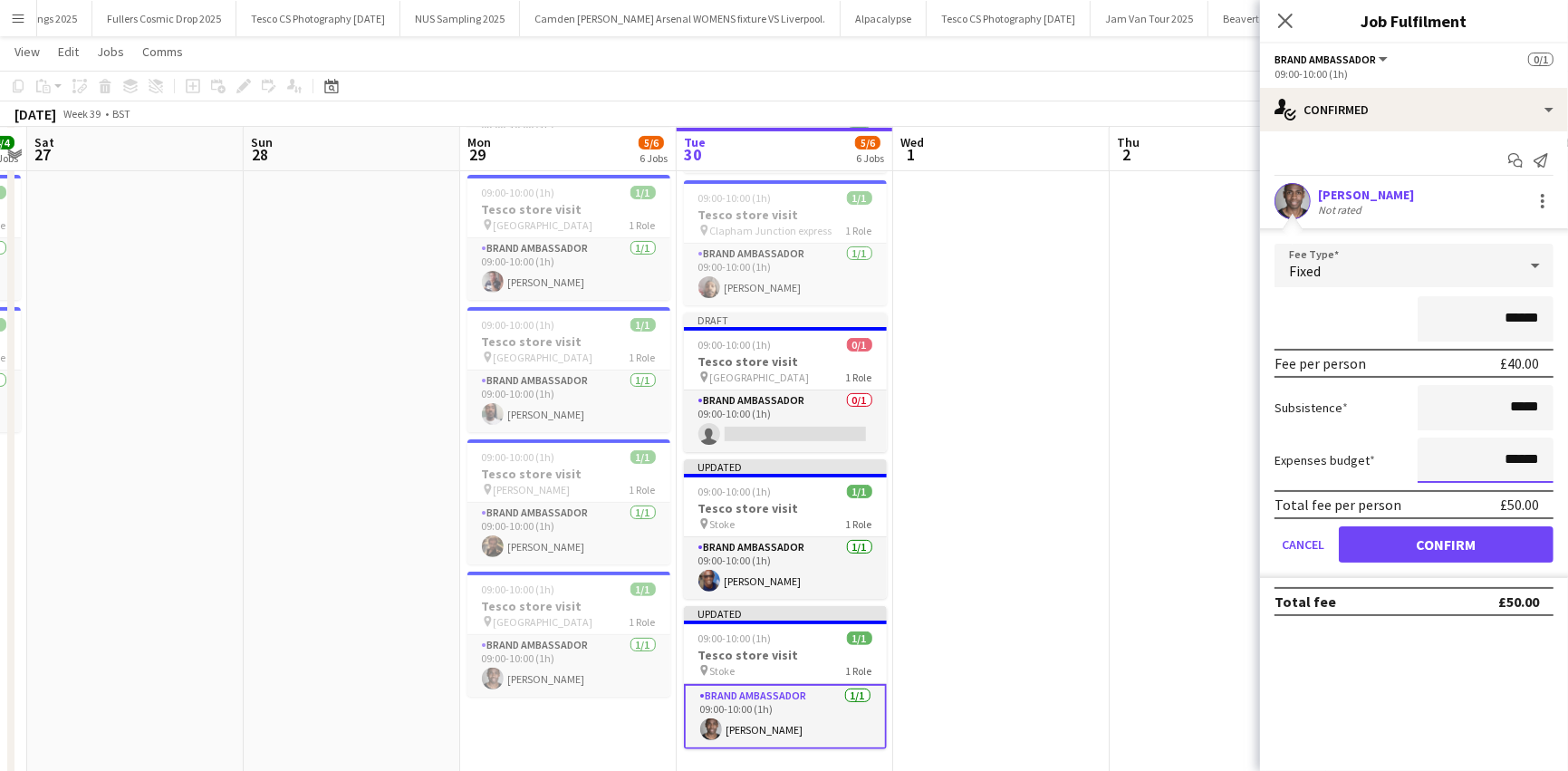
click at [1514, 459] on input "******" at bounding box center [1485, 459] width 136 height 45
type input "**"
type input "******"
click at [1423, 543] on button "Confirm" at bounding box center [1446, 544] width 215 height 36
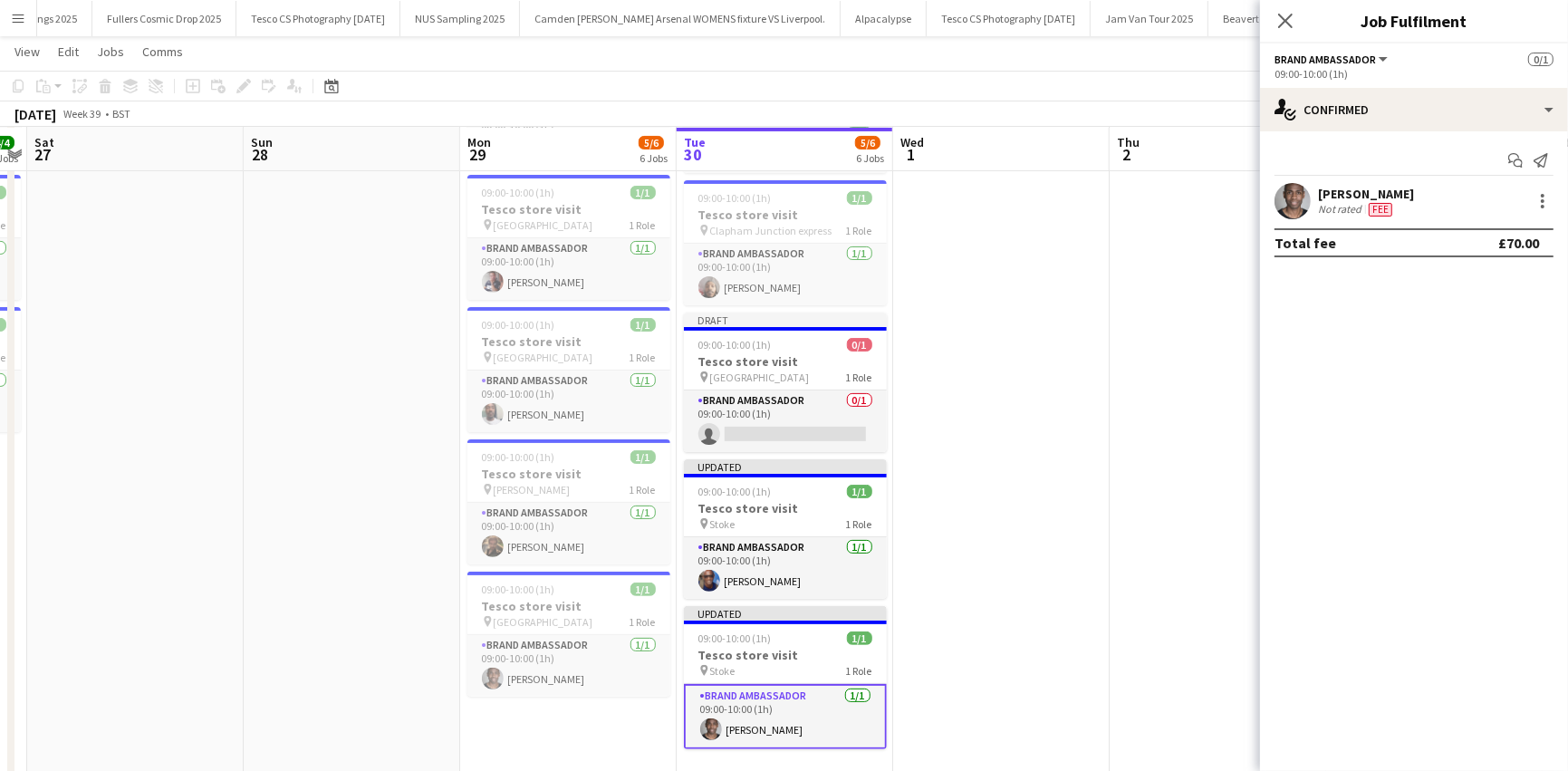
click at [1109, 101] on div "September 2025 Week 39 • BST Publish 1 job Revert 1 job" at bounding box center [784, 114] width 1568 height 26
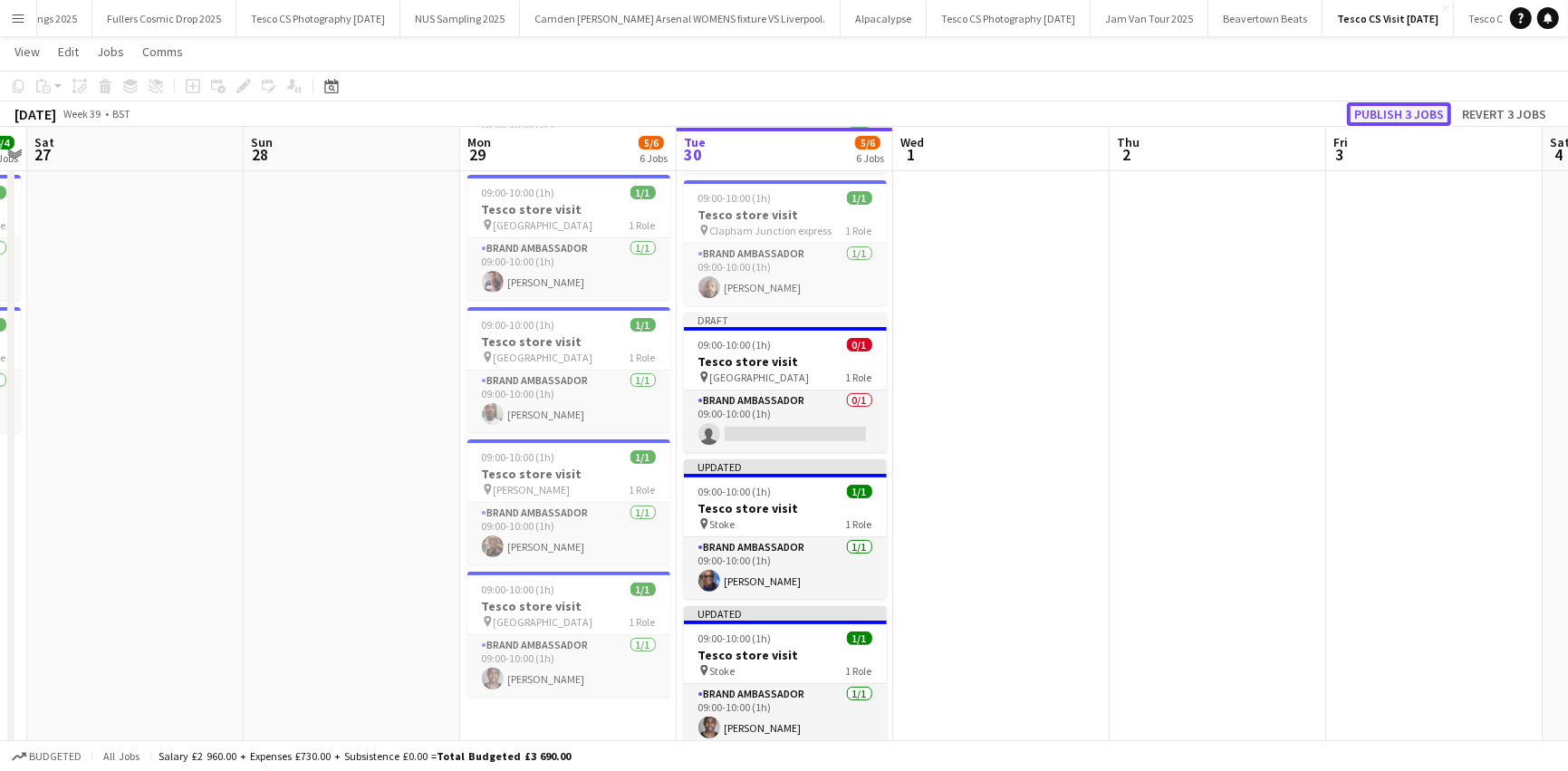
click at [1416, 107] on button "Publish 3 jobs" at bounding box center [1398, 114] width 104 height 24
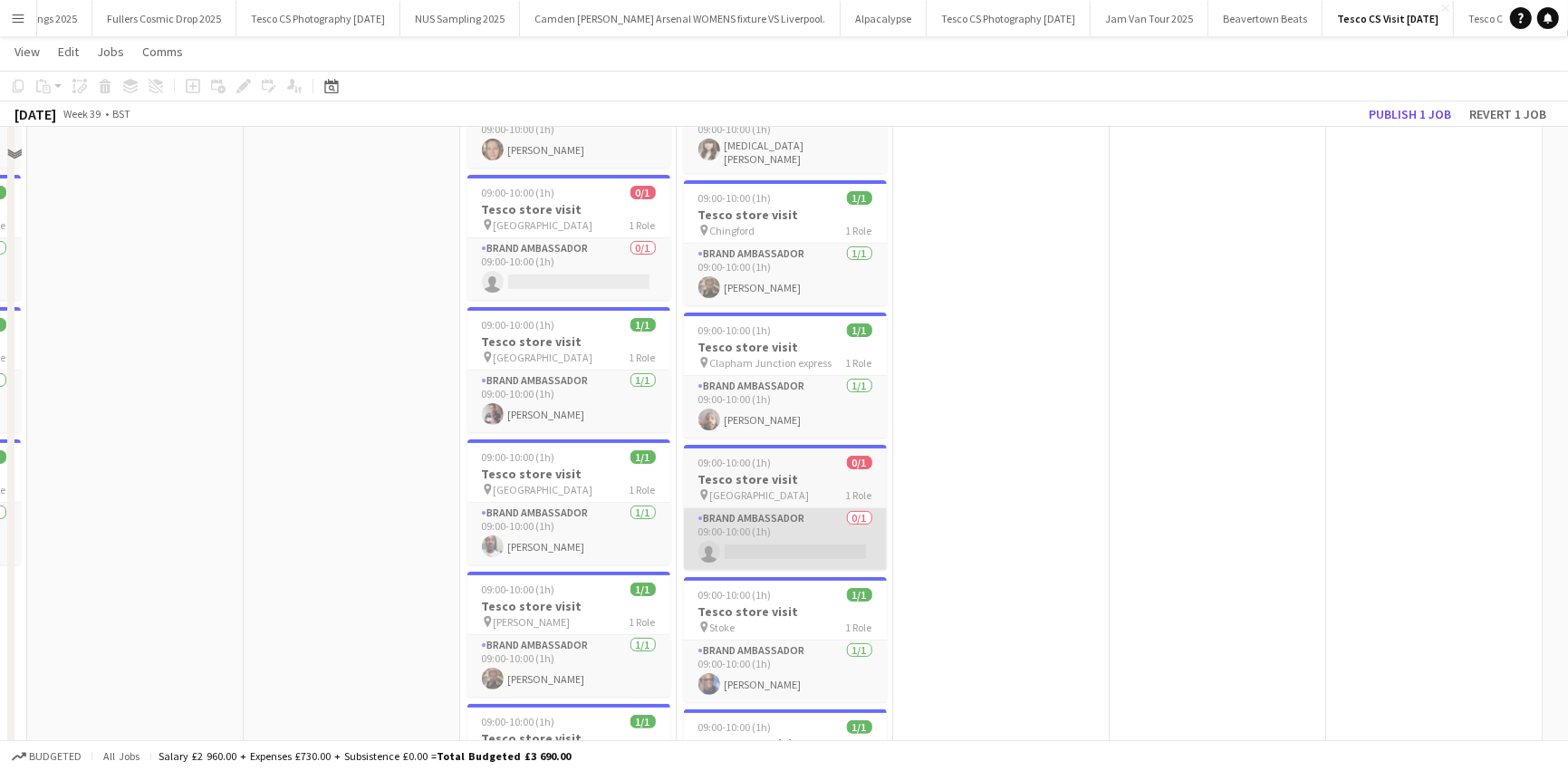
scroll to position [59, 0]
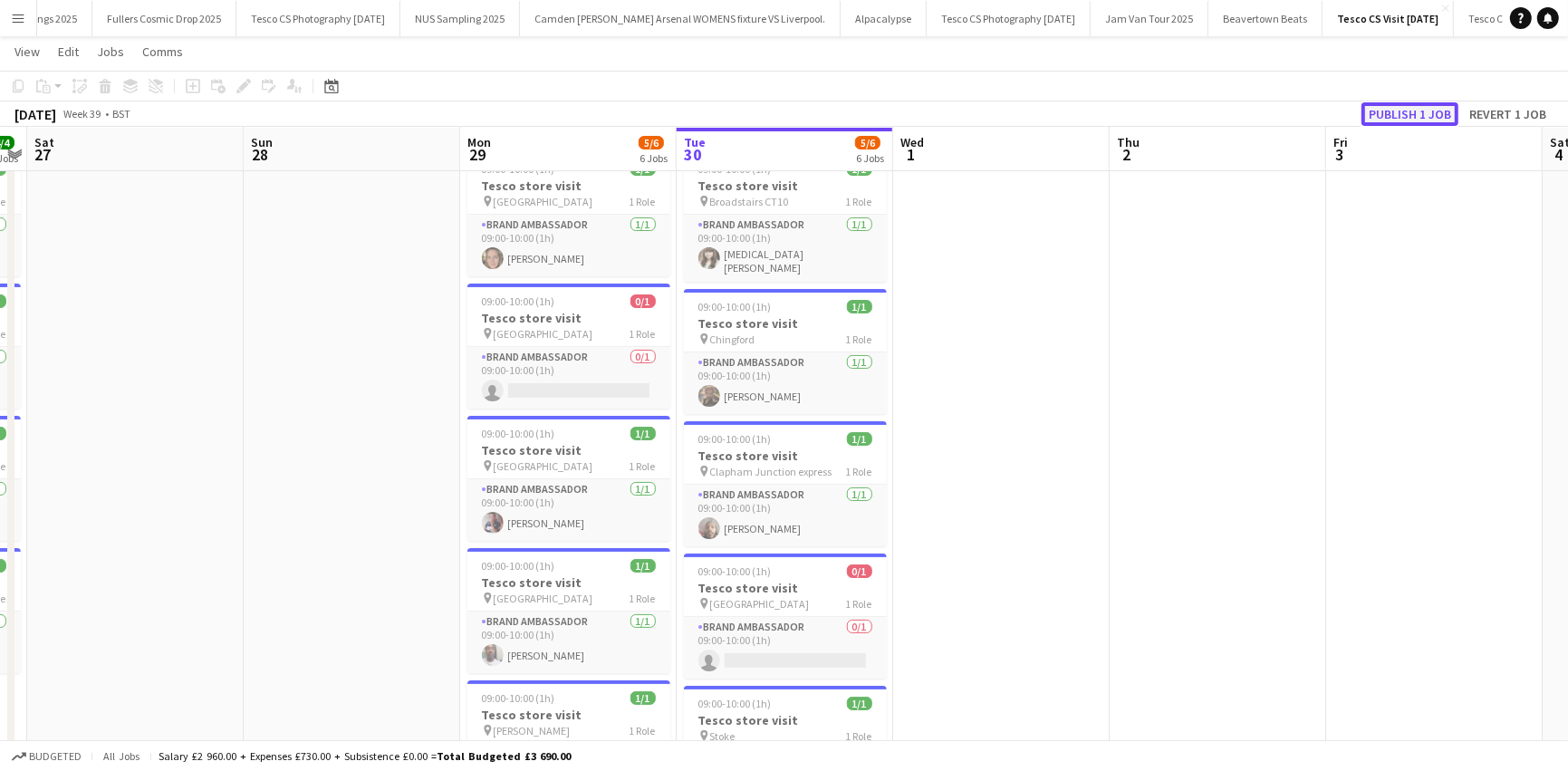
click at [1411, 110] on button "Publish 1 job" at bounding box center [1410, 114] width 97 height 24
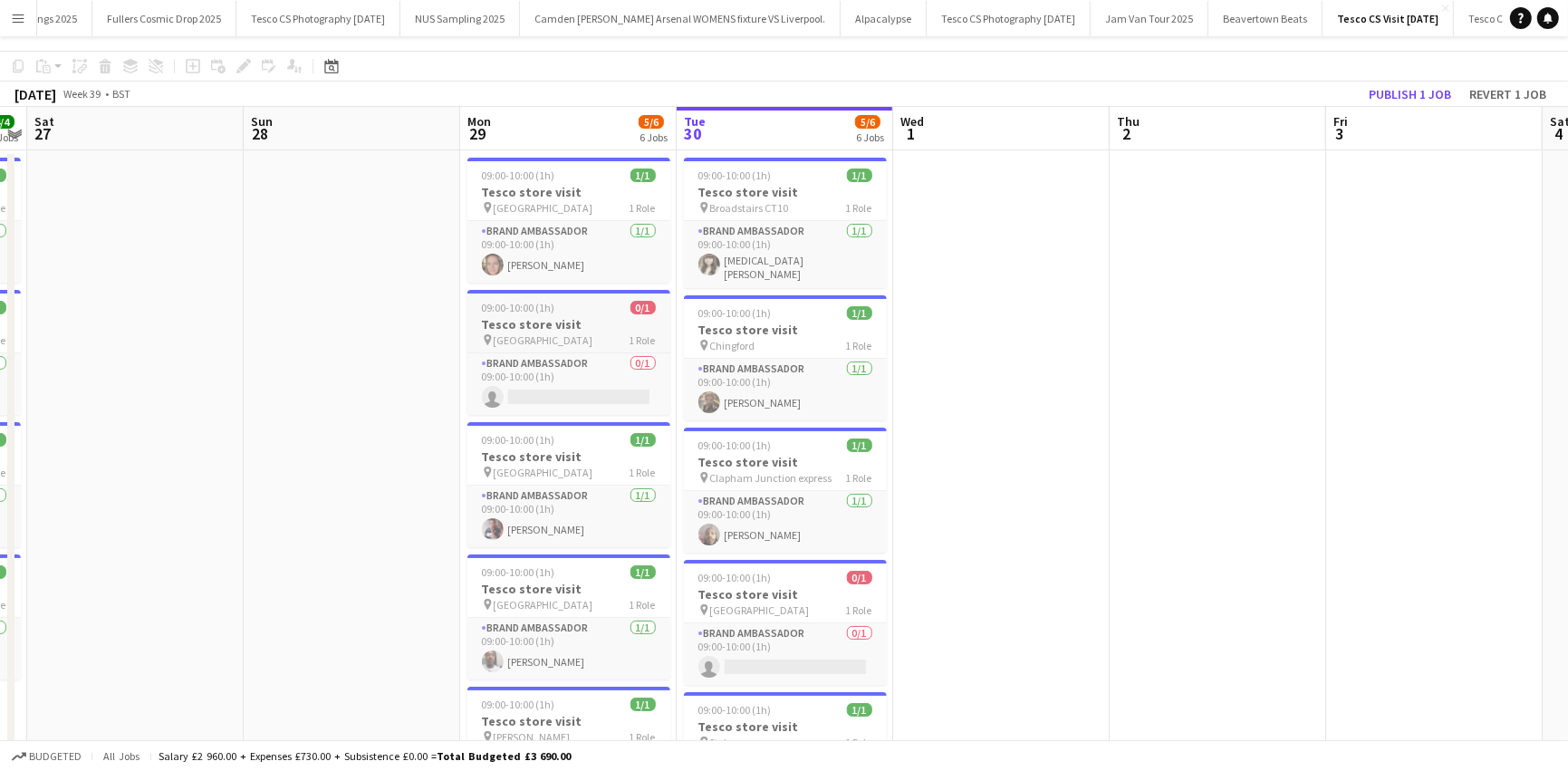
scroll to position [0, 0]
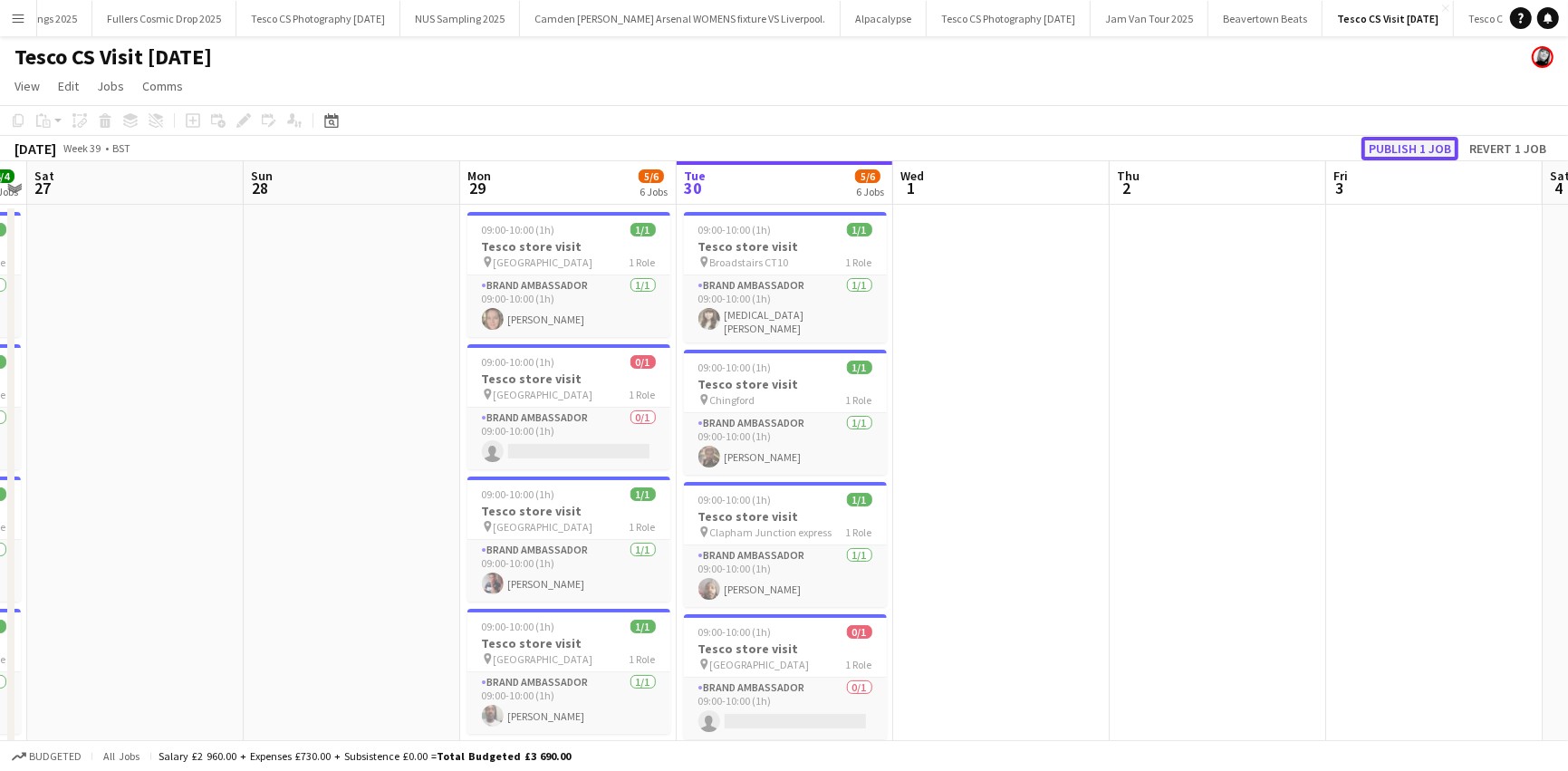
click at [1427, 154] on button "Publish 1 job" at bounding box center [1410, 149] width 97 height 24
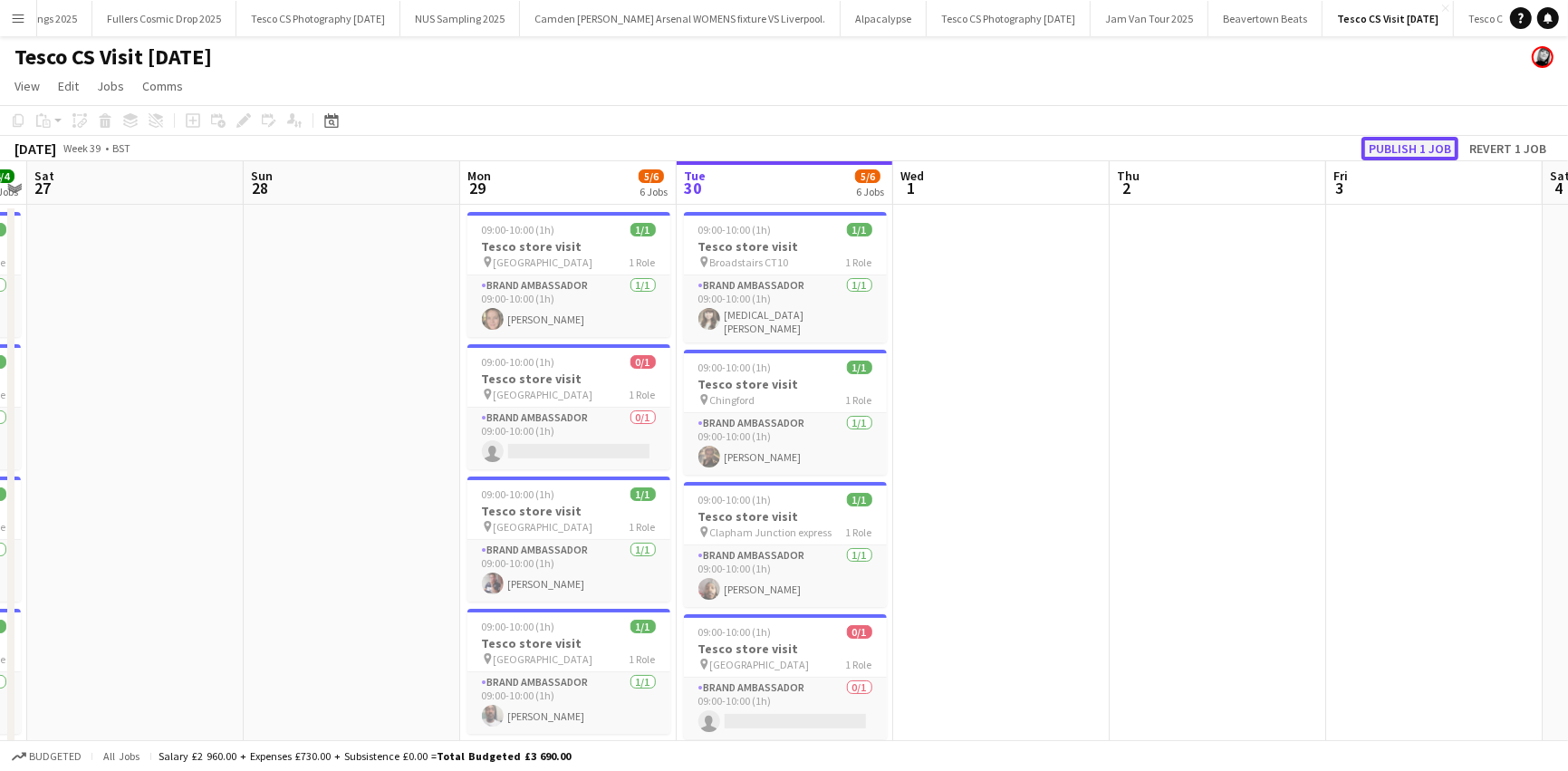
click at [1427, 154] on button "Publish 1 job" at bounding box center [1410, 149] width 97 height 24
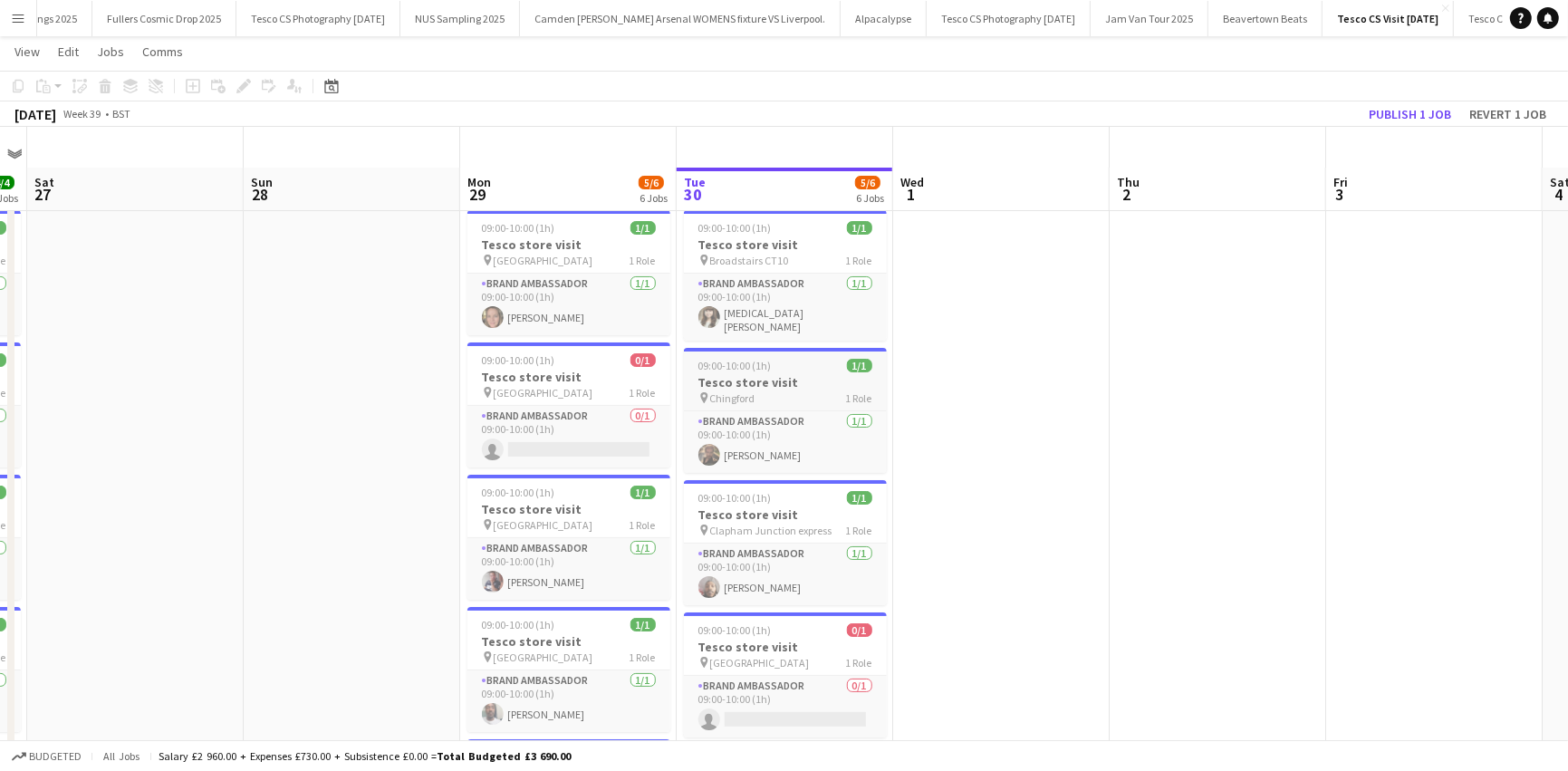
scroll to position [118, 0]
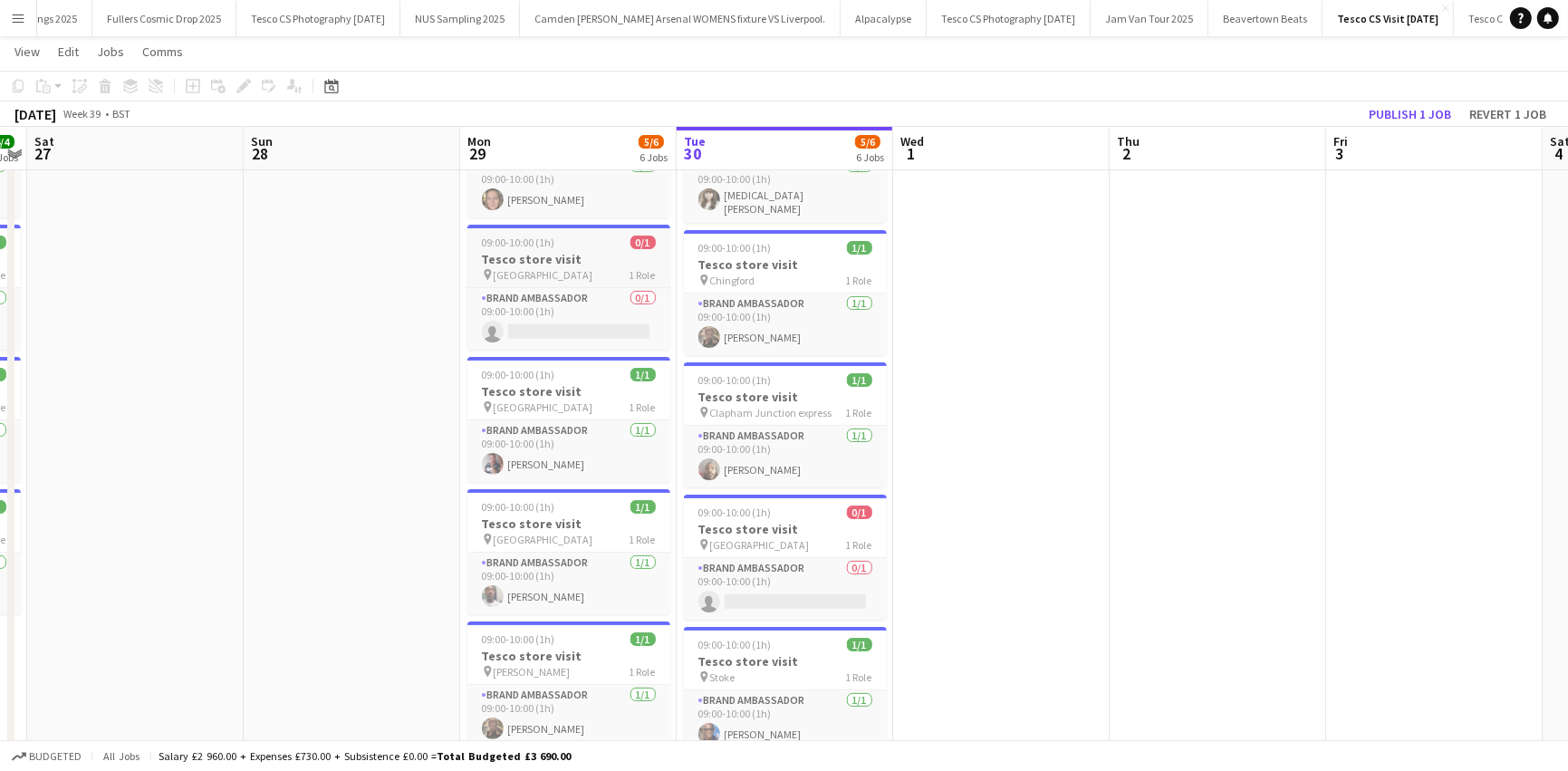
click at [525, 266] on h3 "Tesco store visit" at bounding box center [569, 259] width 203 height 17
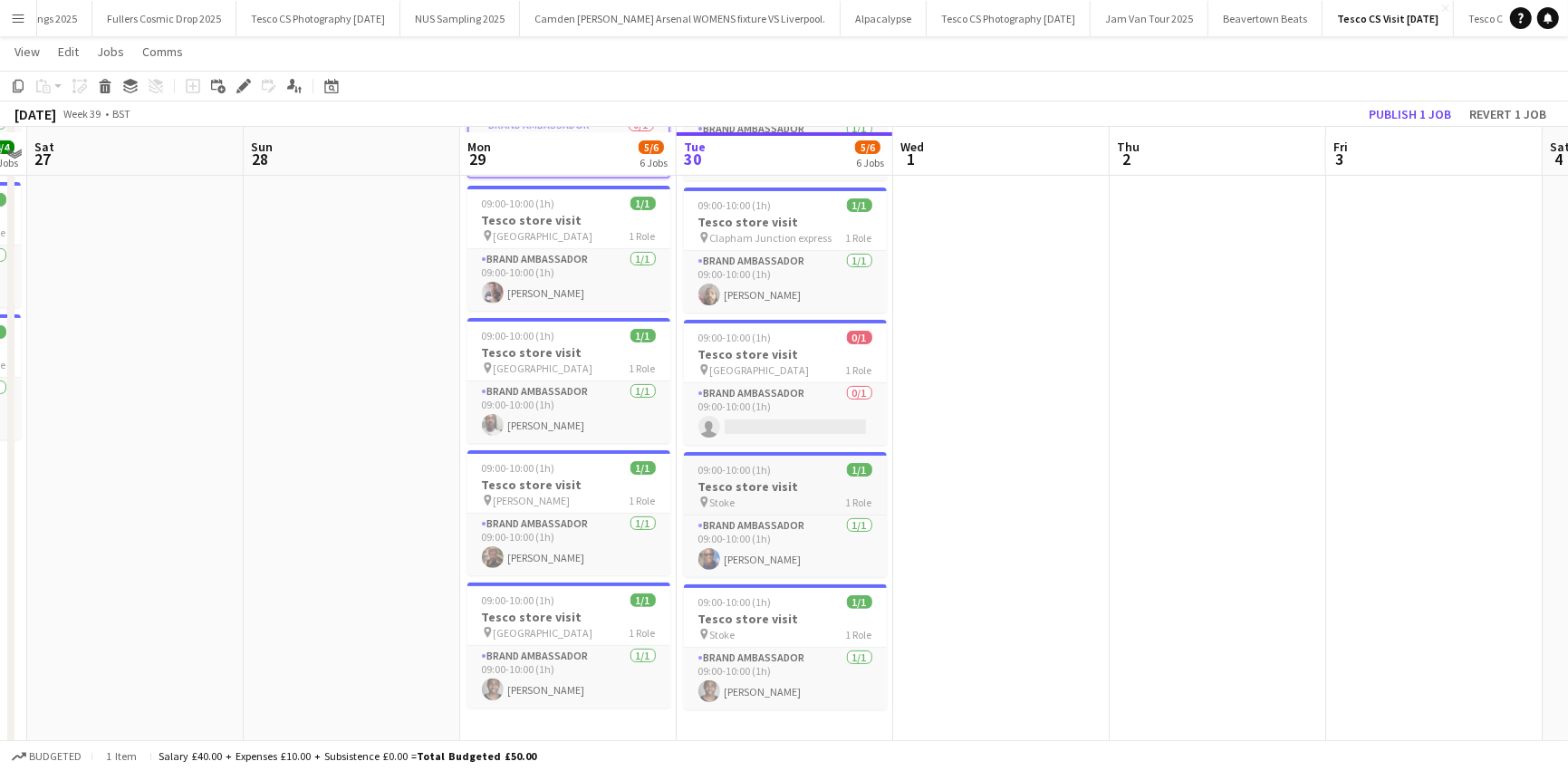
scroll to position [269, 0]
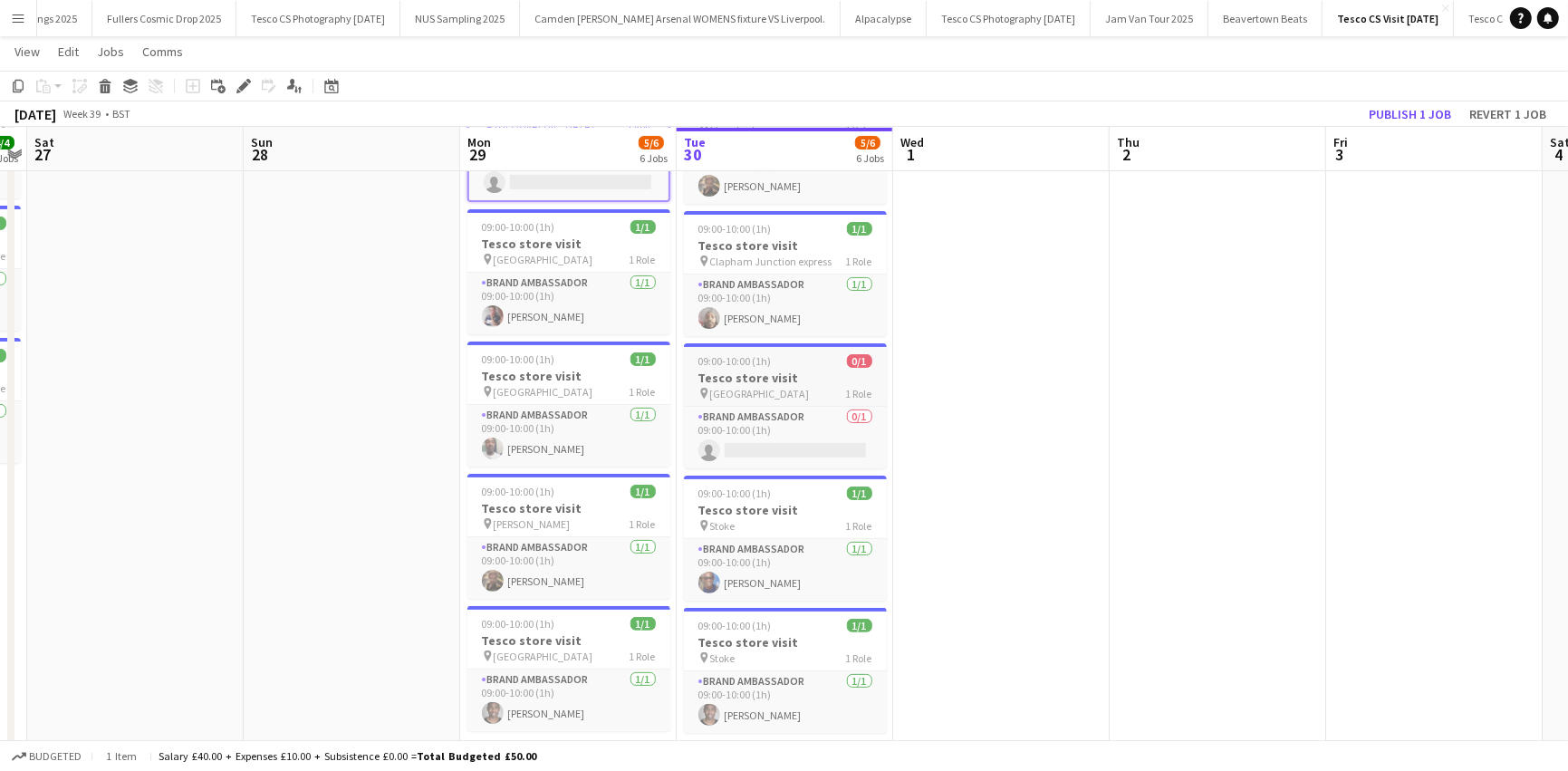
click at [776, 374] on h3 "Tesco store visit" at bounding box center [784, 378] width 203 height 17
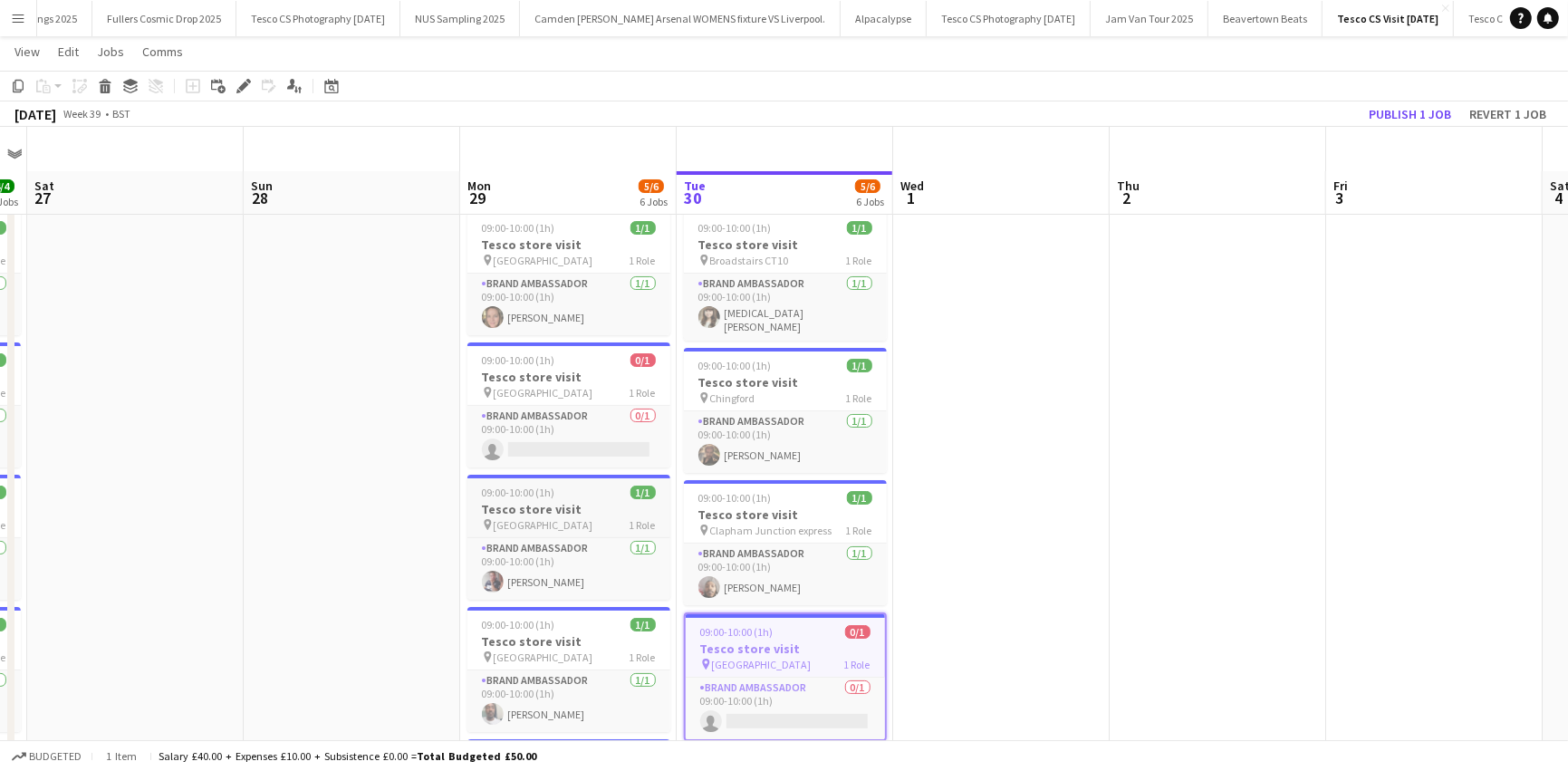
scroll to position [314, 0]
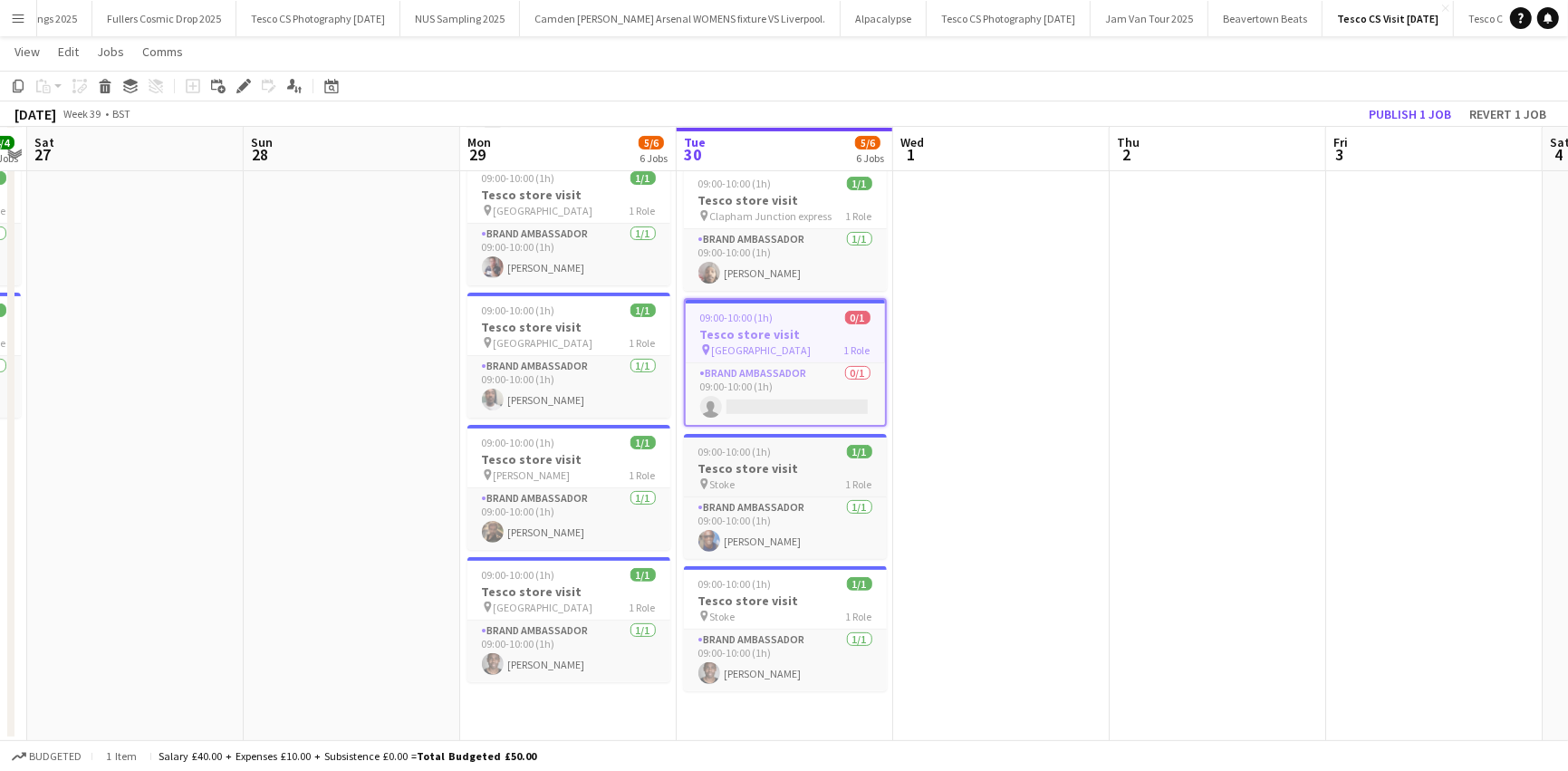
click at [738, 445] on span "09:00-10:00 (1h)" at bounding box center [735, 451] width 73 height 14
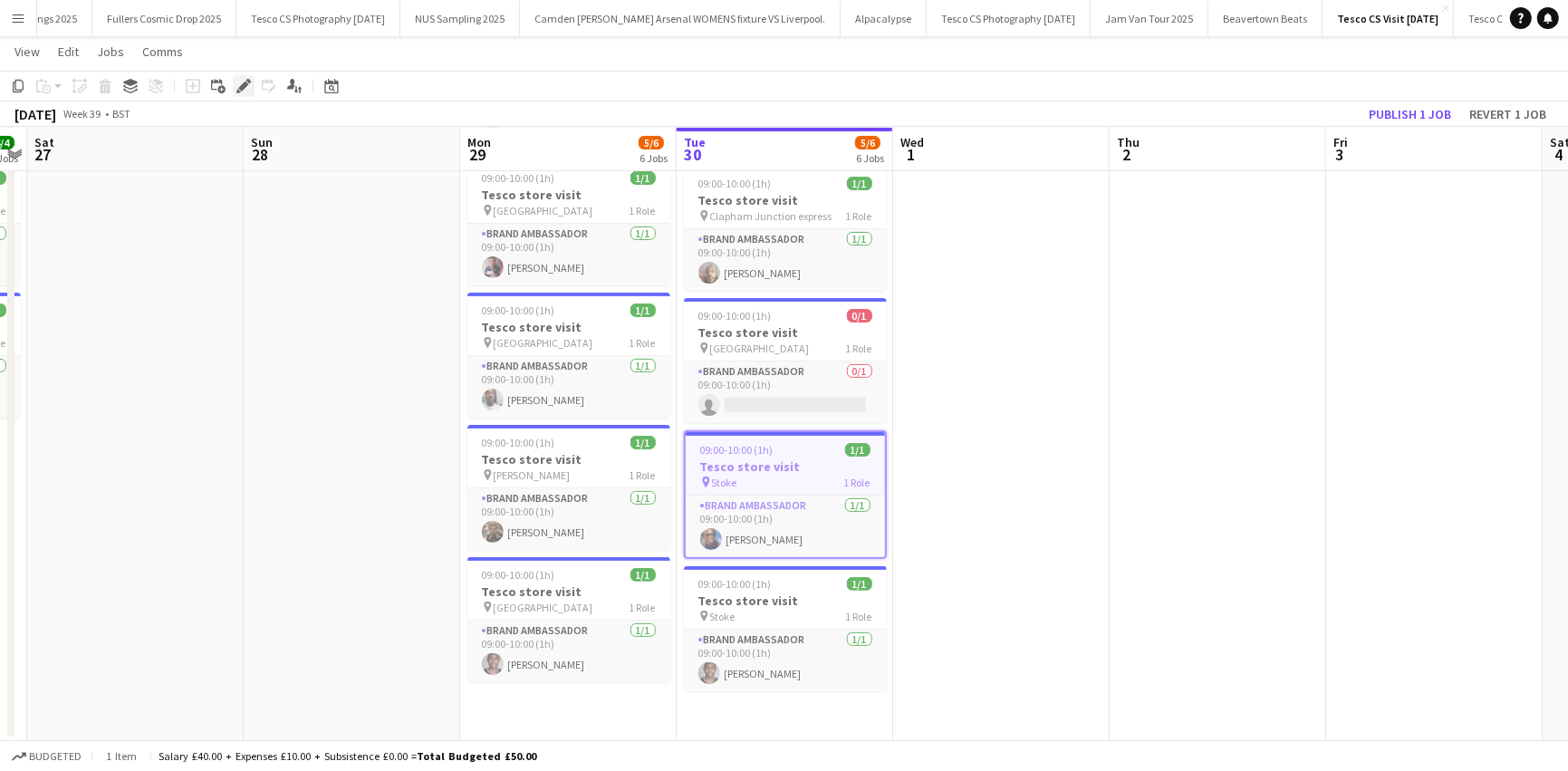
click at [245, 86] on icon "Edit" at bounding box center [243, 86] width 15 height 15
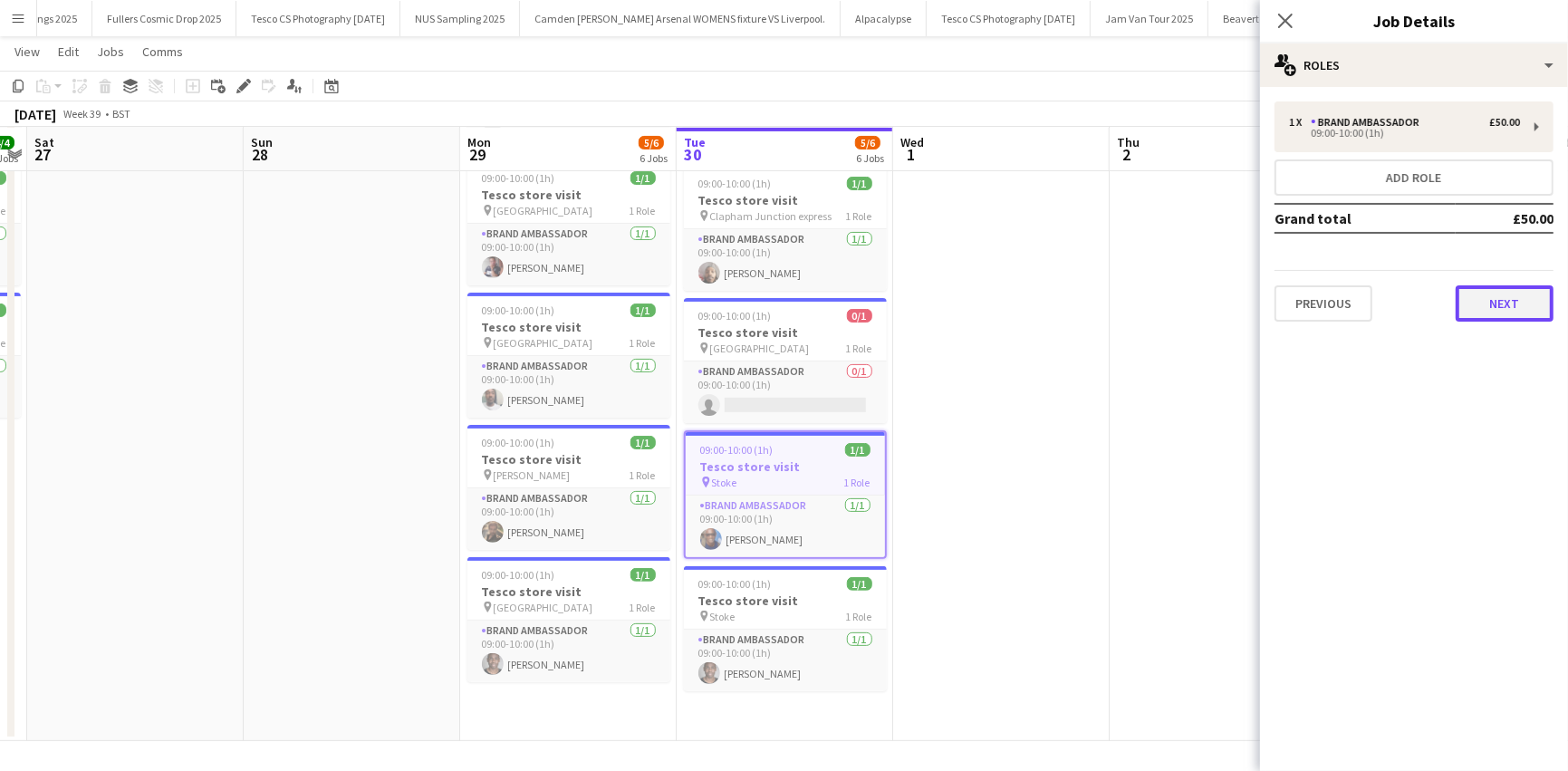
click at [1498, 306] on button "Next" at bounding box center [1505, 303] width 97 height 36
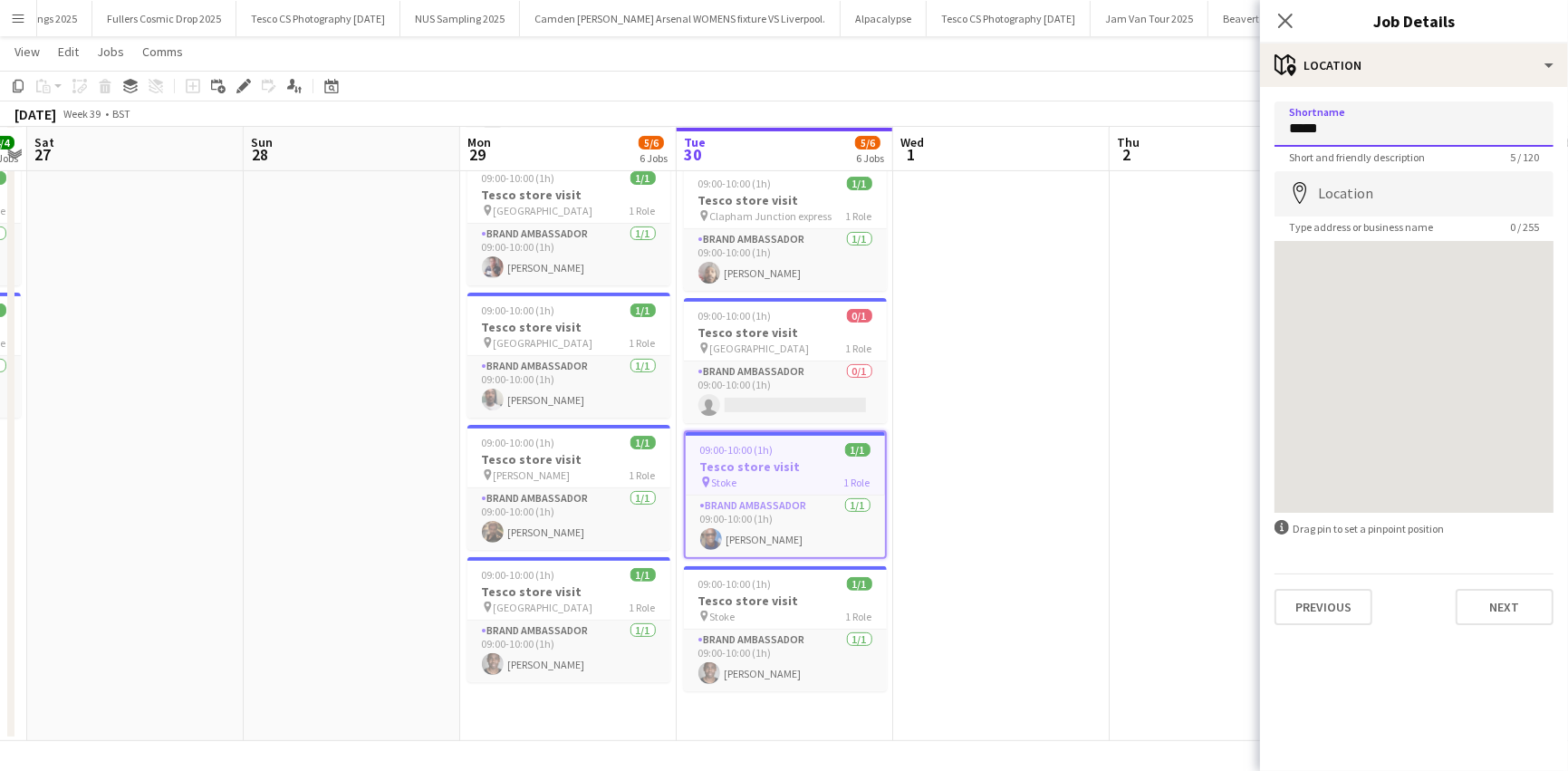
drag, startPoint x: 1287, startPoint y: 126, endPoint x: 1338, endPoint y: 130, distance: 51.2
click at [1338, 130] on input "*****" at bounding box center [1414, 123] width 279 height 45
type input "****"
click at [1494, 605] on button "Next" at bounding box center [1505, 607] width 97 height 36
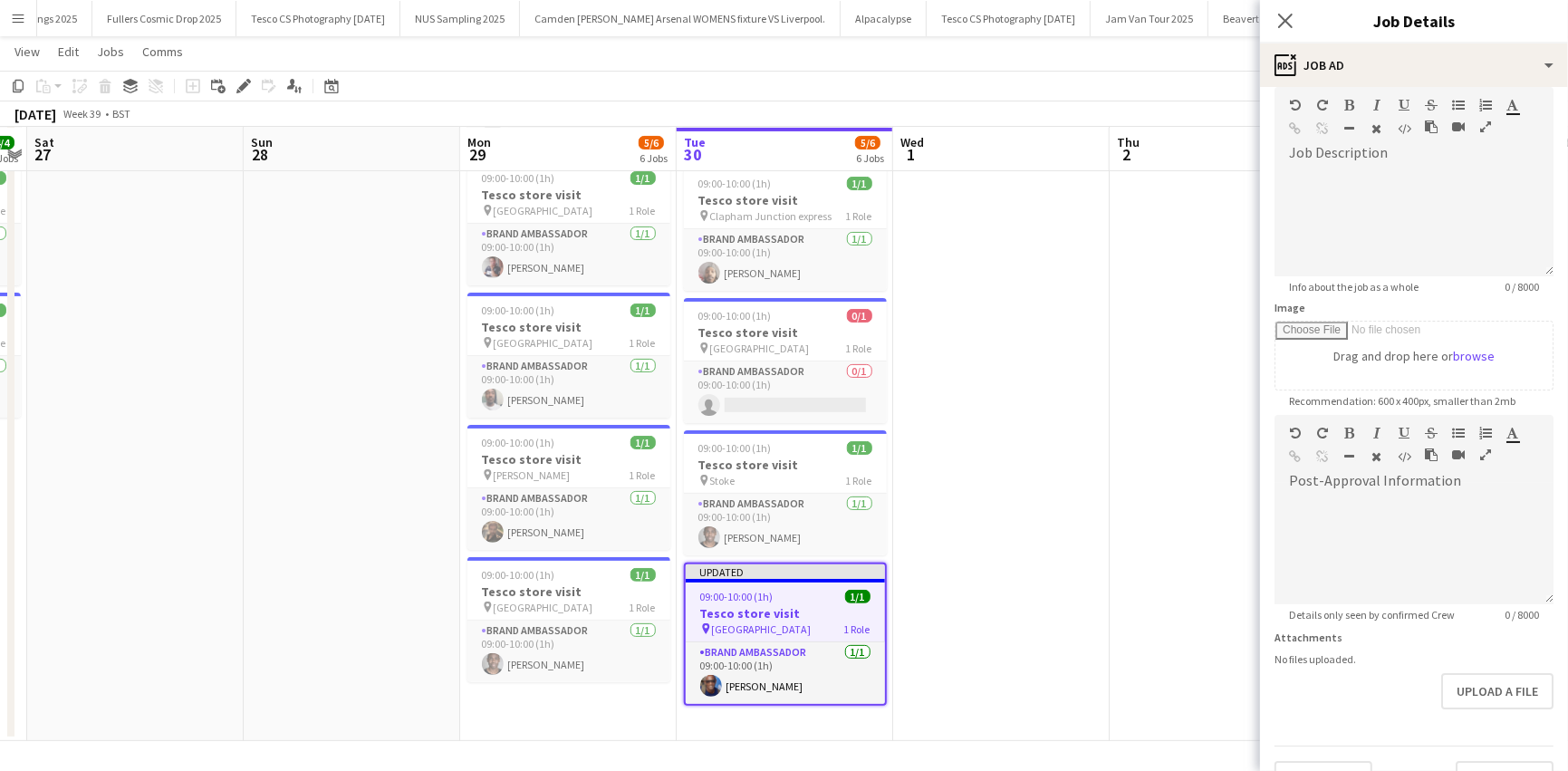
scroll to position [123, 0]
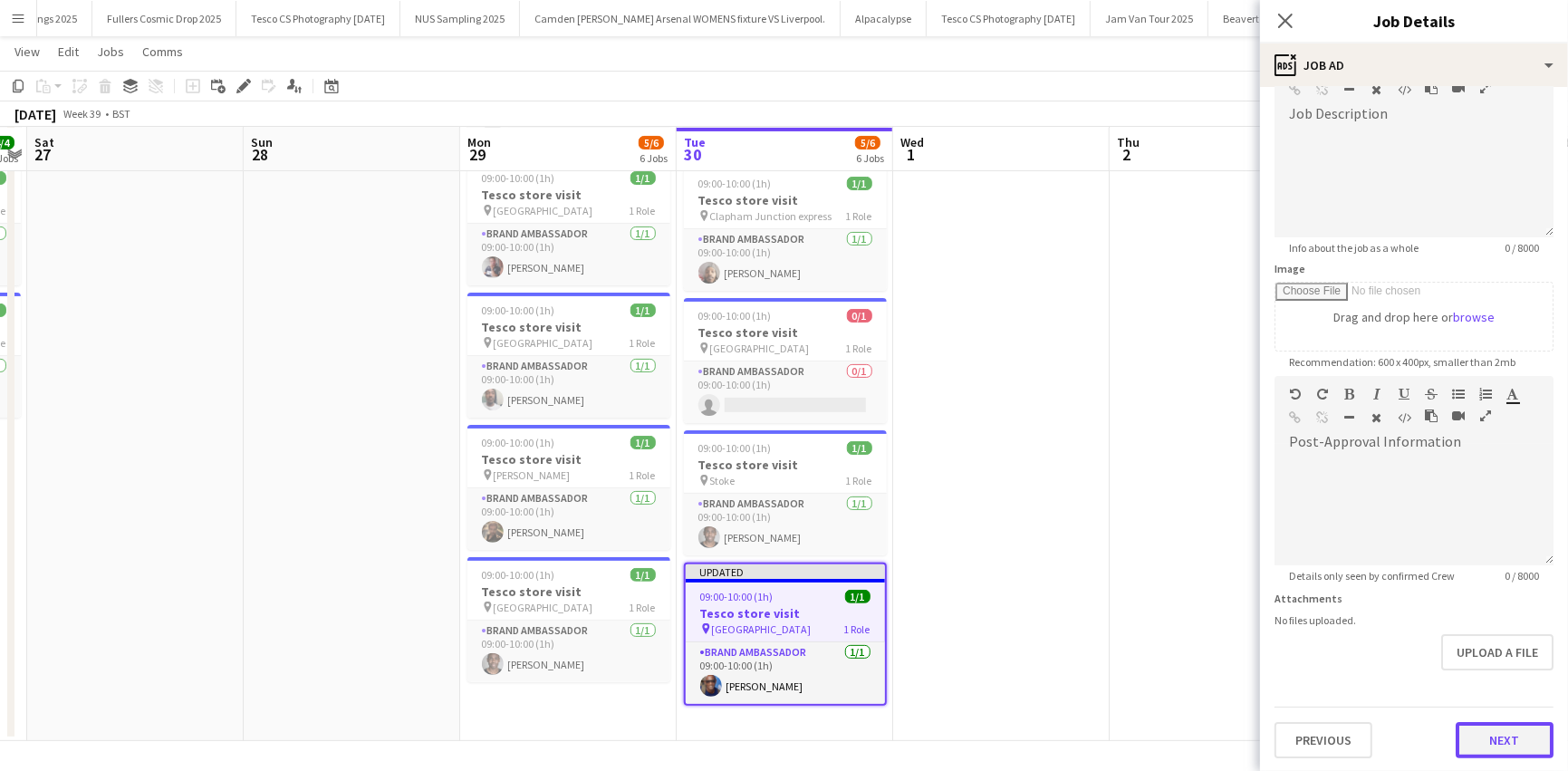
click at [1487, 747] on button "Next" at bounding box center [1505, 740] width 97 height 36
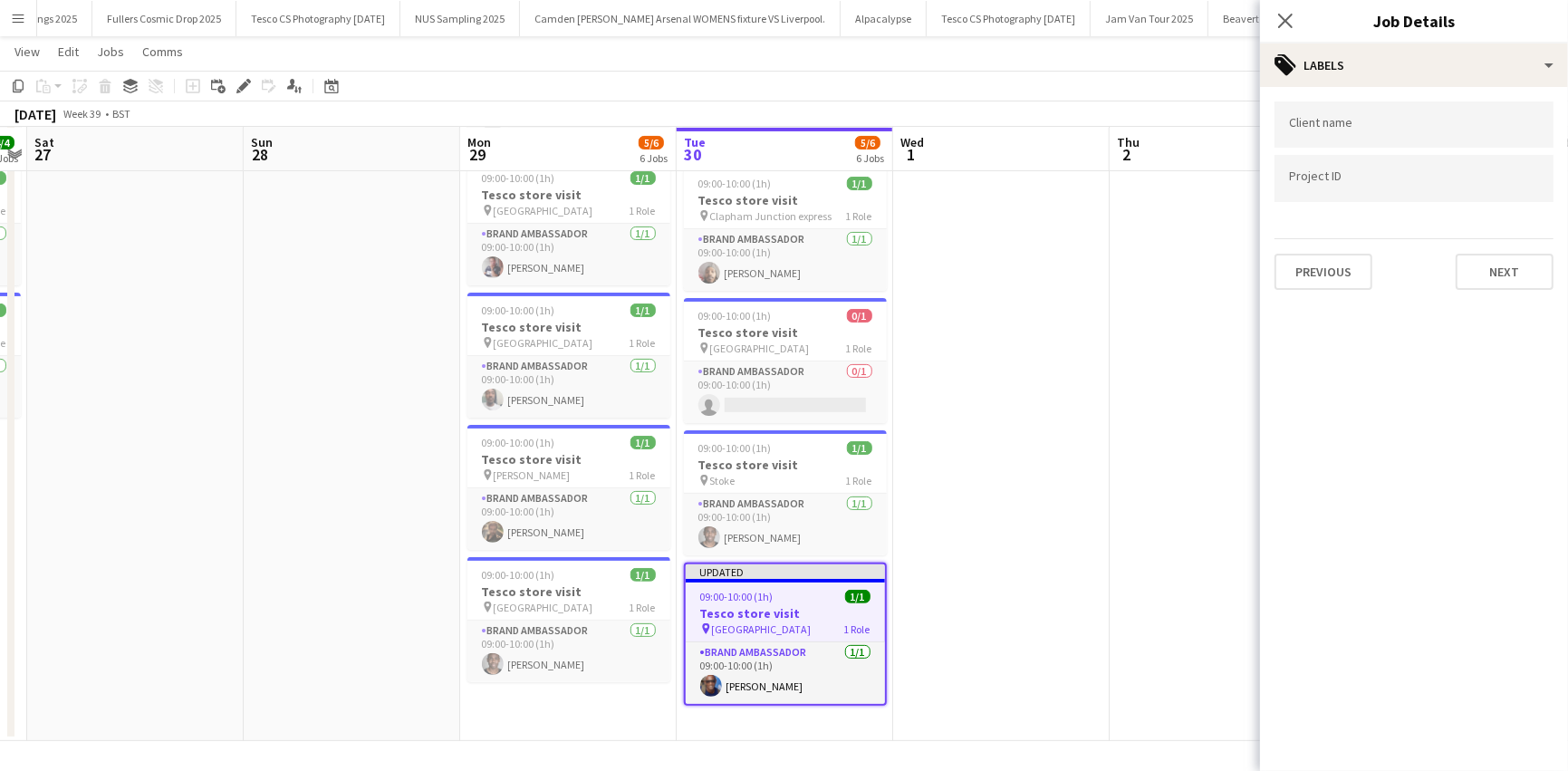
scroll to position [0, 0]
click at [1511, 265] on button "Next" at bounding box center [1505, 271] width 97 height 36
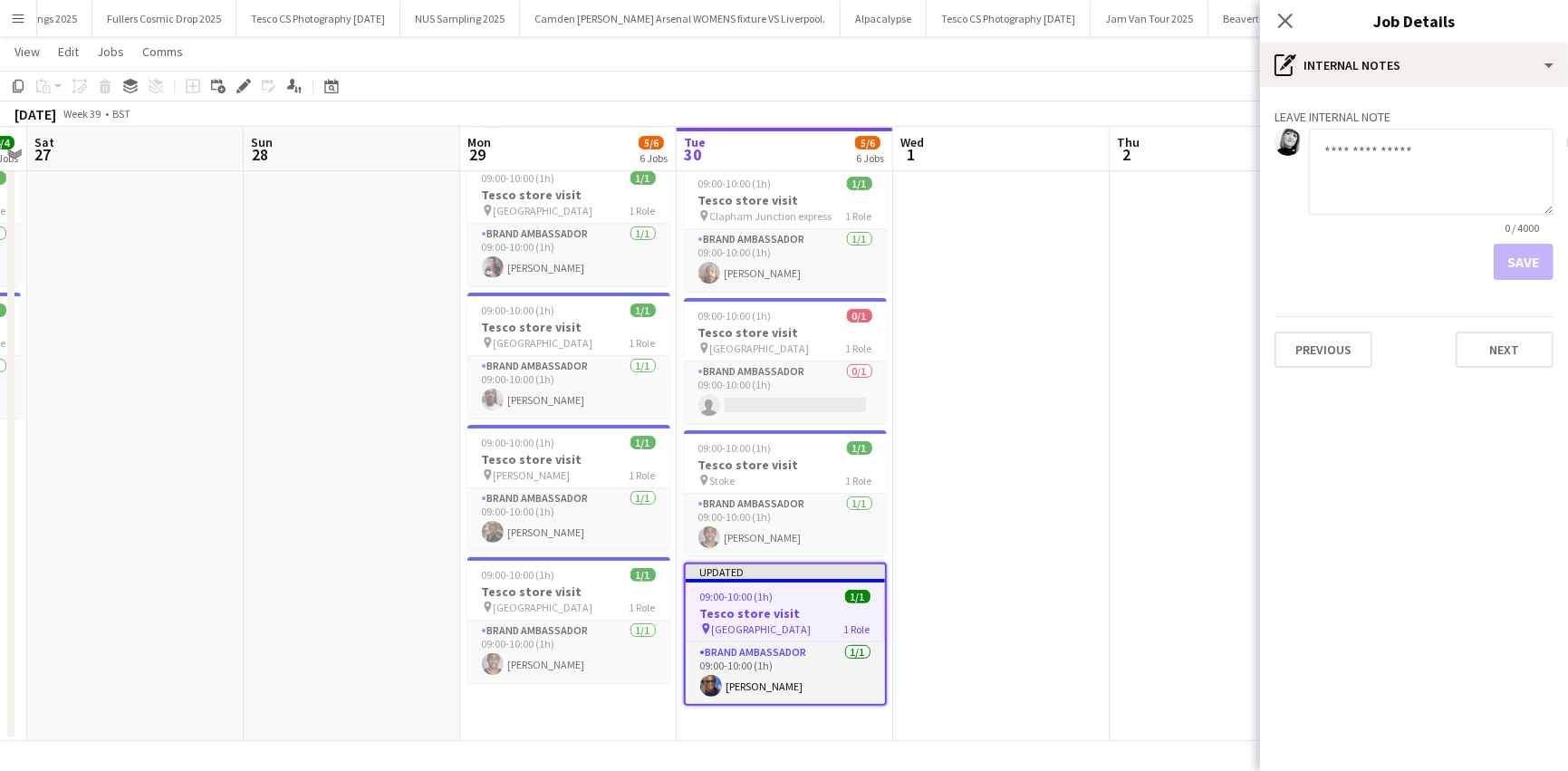
click at [1508, 375] on div "Leave internal note 0 / 4000 Save Previous Next" at bounding box center [1414, 234] width 308 height 295
click at [1506, 354] on button "Next" at bounding box center [1505, 349] width 97 height 36
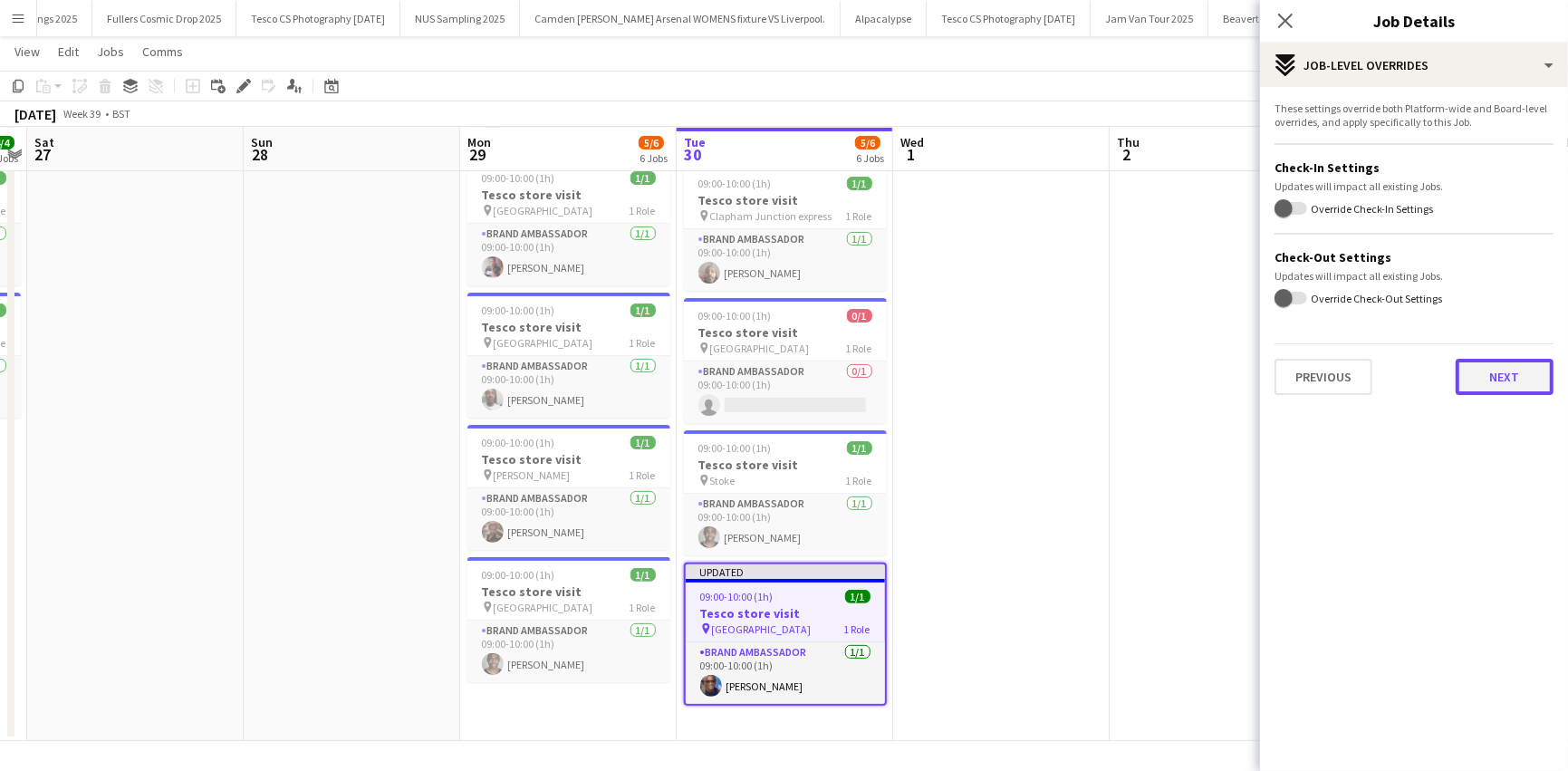
click at [1506, 374] on button "Next" at bounding box center [1505, 376] width 97 height 36
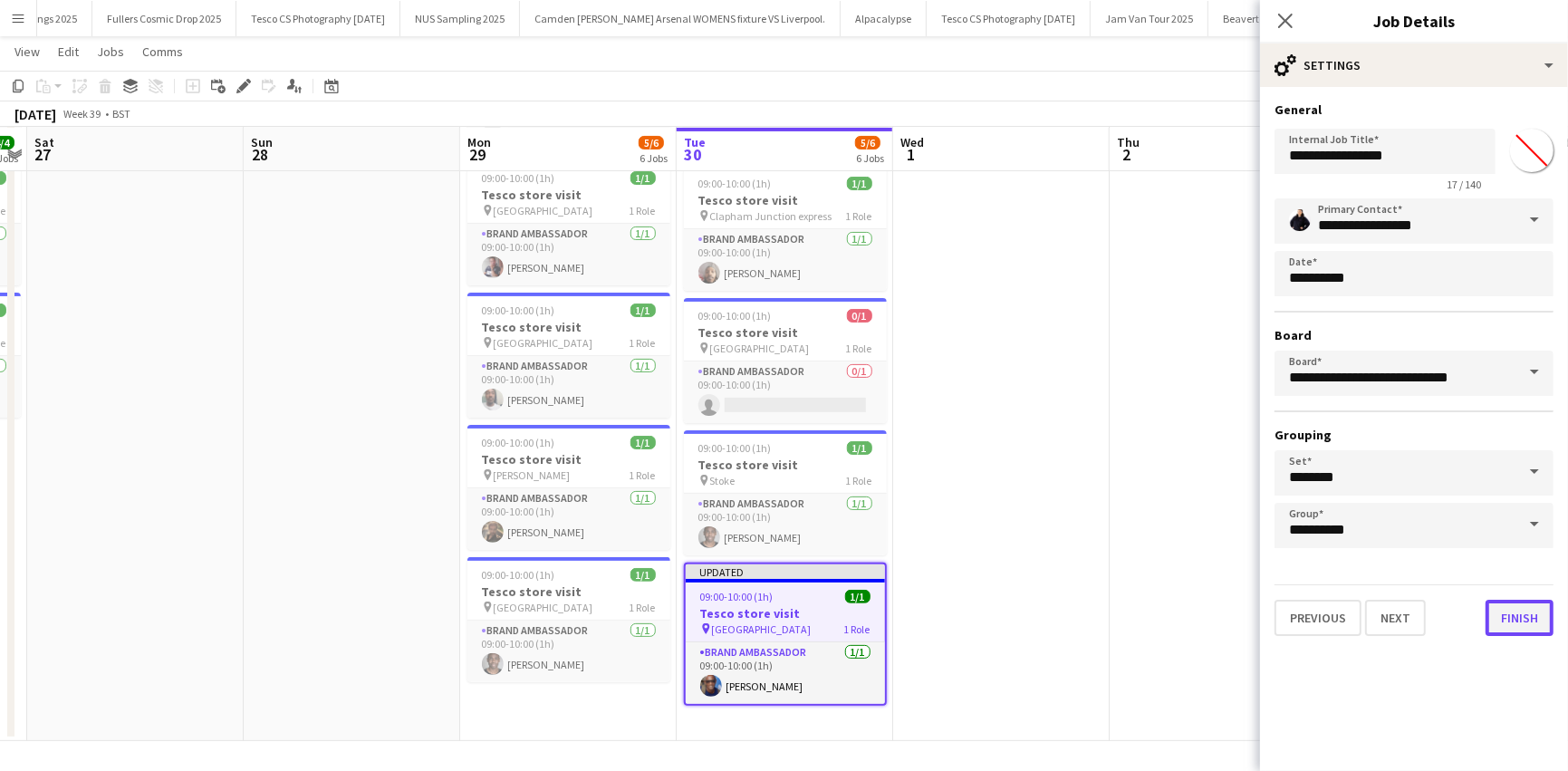
click at [1517, 614] on button "Finish" at bounding box center [1519, 618] width 68 height 36
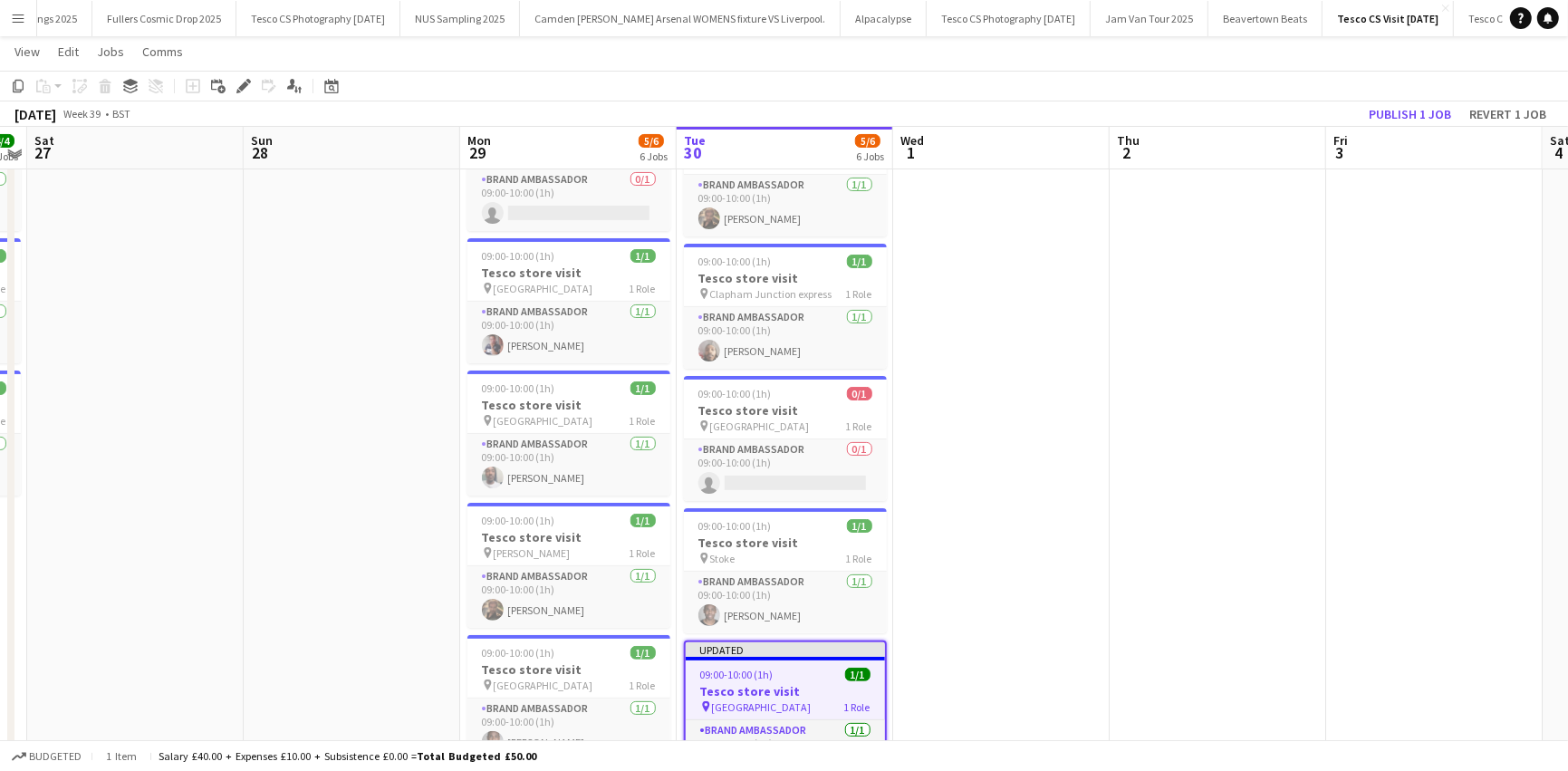
scroll to position [235, 0]
click at [742, 403] on h3 "Tesco store visit" at bounding box center [784, 412] width 203 height 17
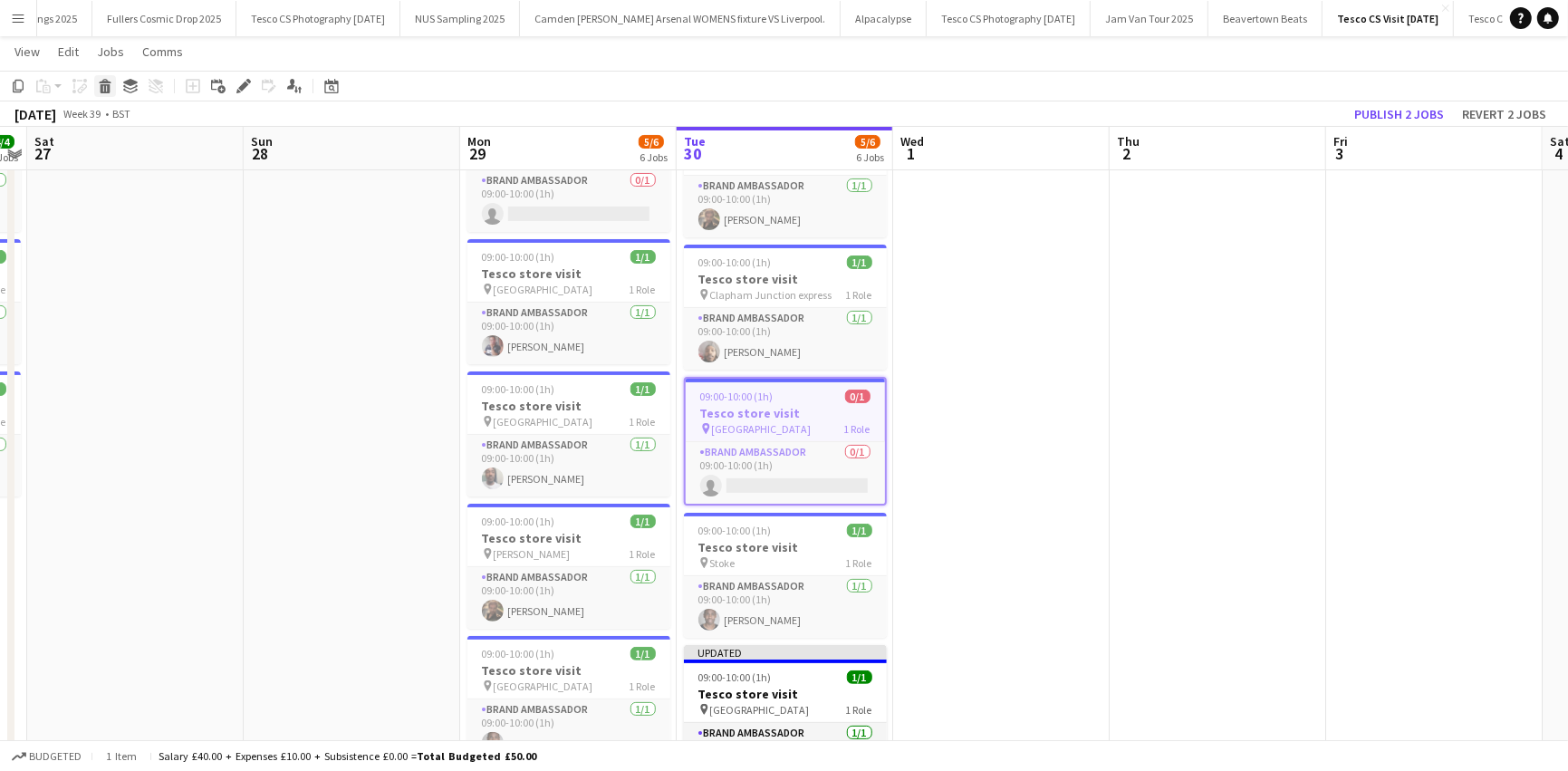
click at [102, 84] on icon "Delete" at bounding box center [105, 86] width 15 height 15
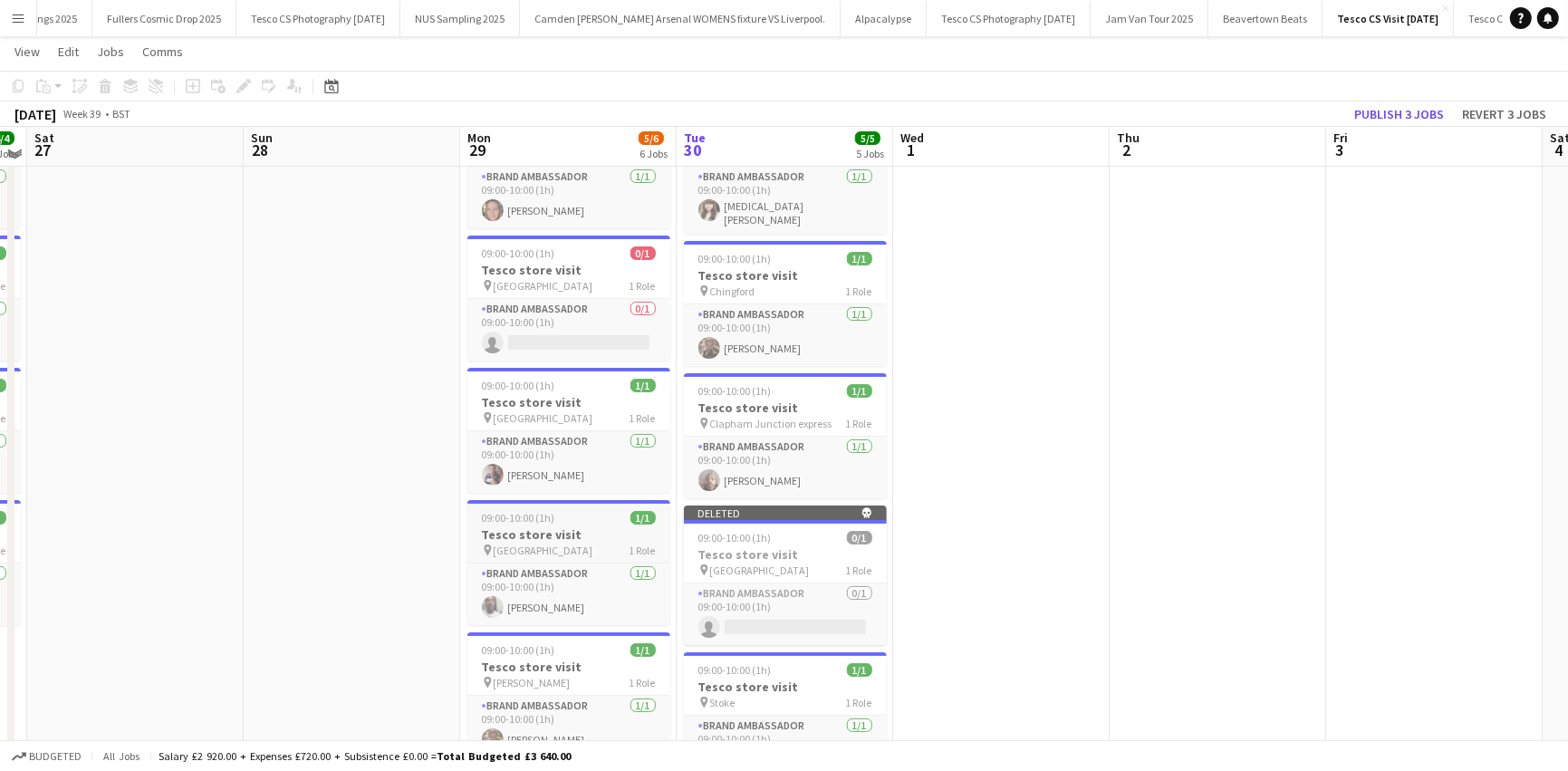
scroll to position [102, 0]
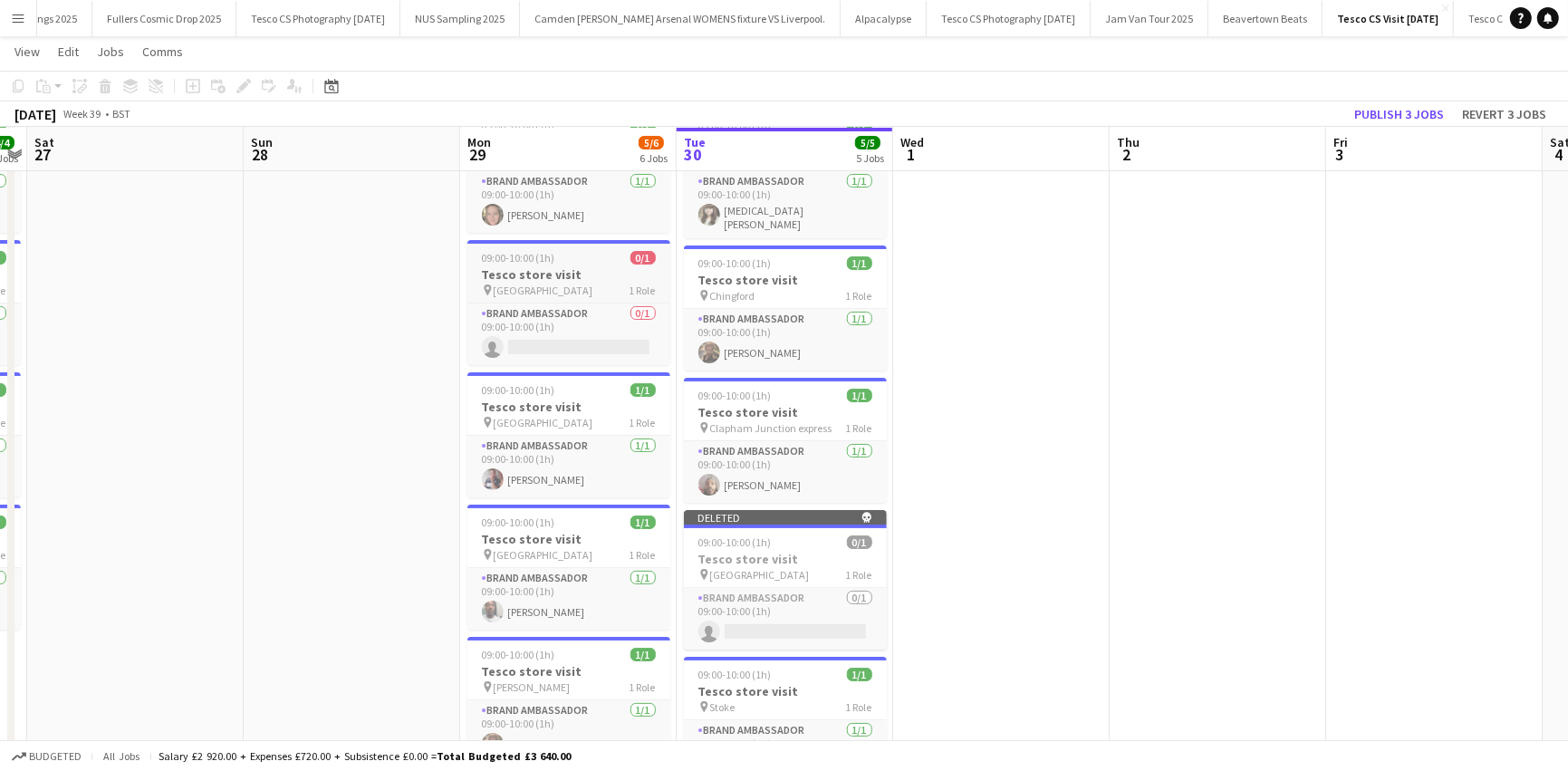
click at [548, 266] on h3 "Tesco store visit" at bounding box center [569, 275] width 203 height 17
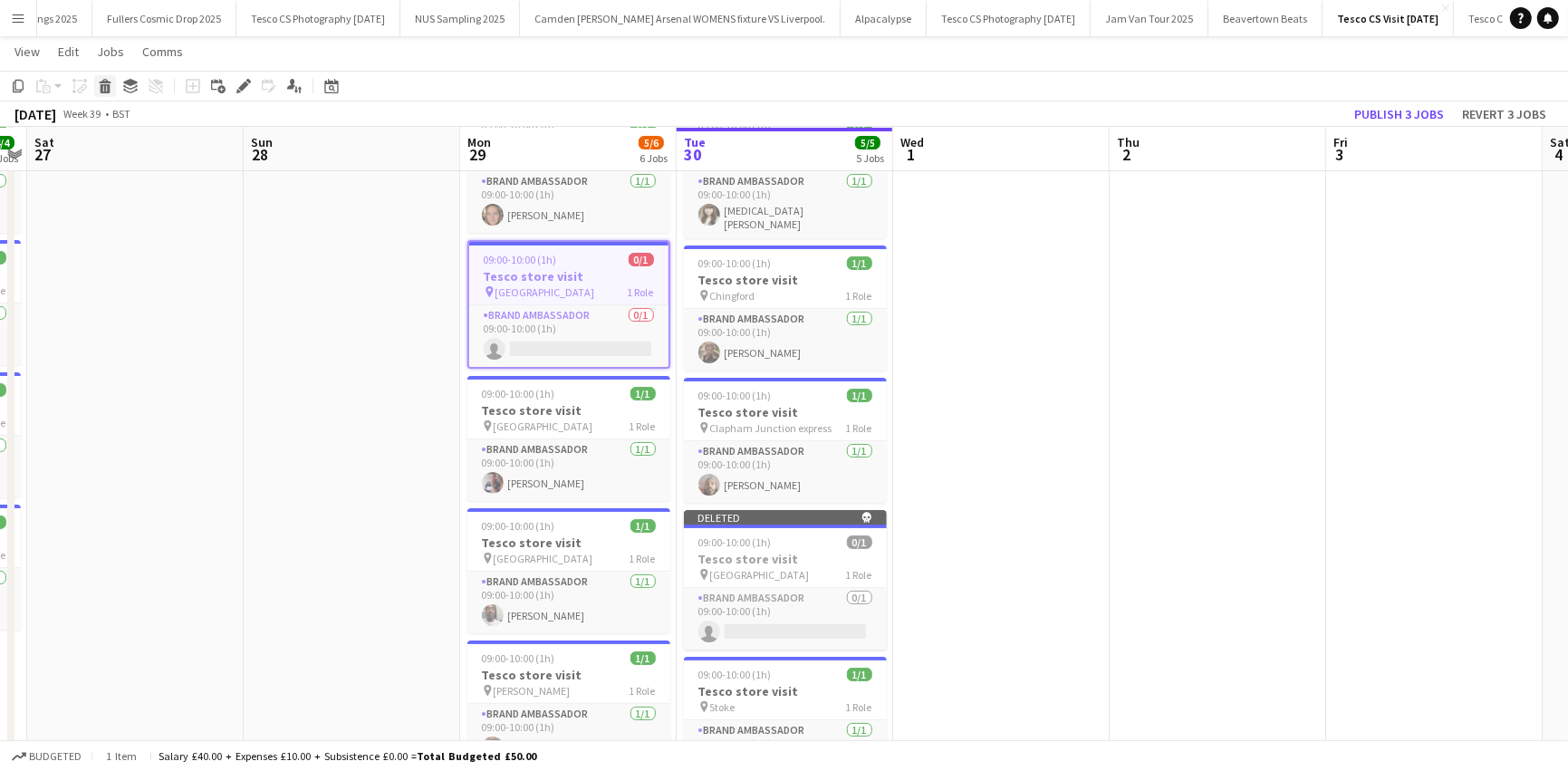
click at [111, 94] on div "Delete" at bounding box center [106, 86] width 22 height 22
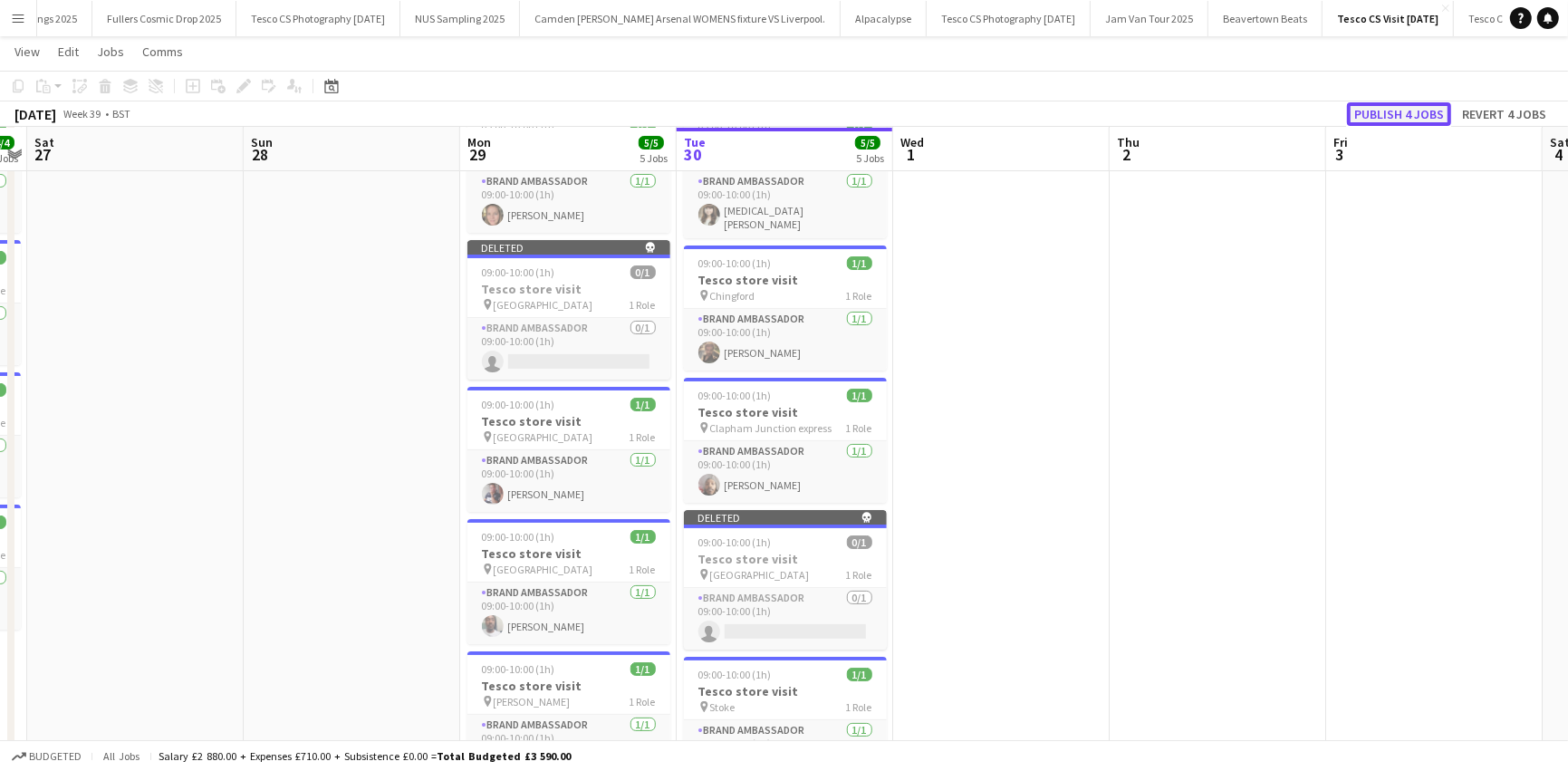
click at [1426, 112] on button "Publish 4 jobs" at bounding box center [1398, 114] width 104 height 24
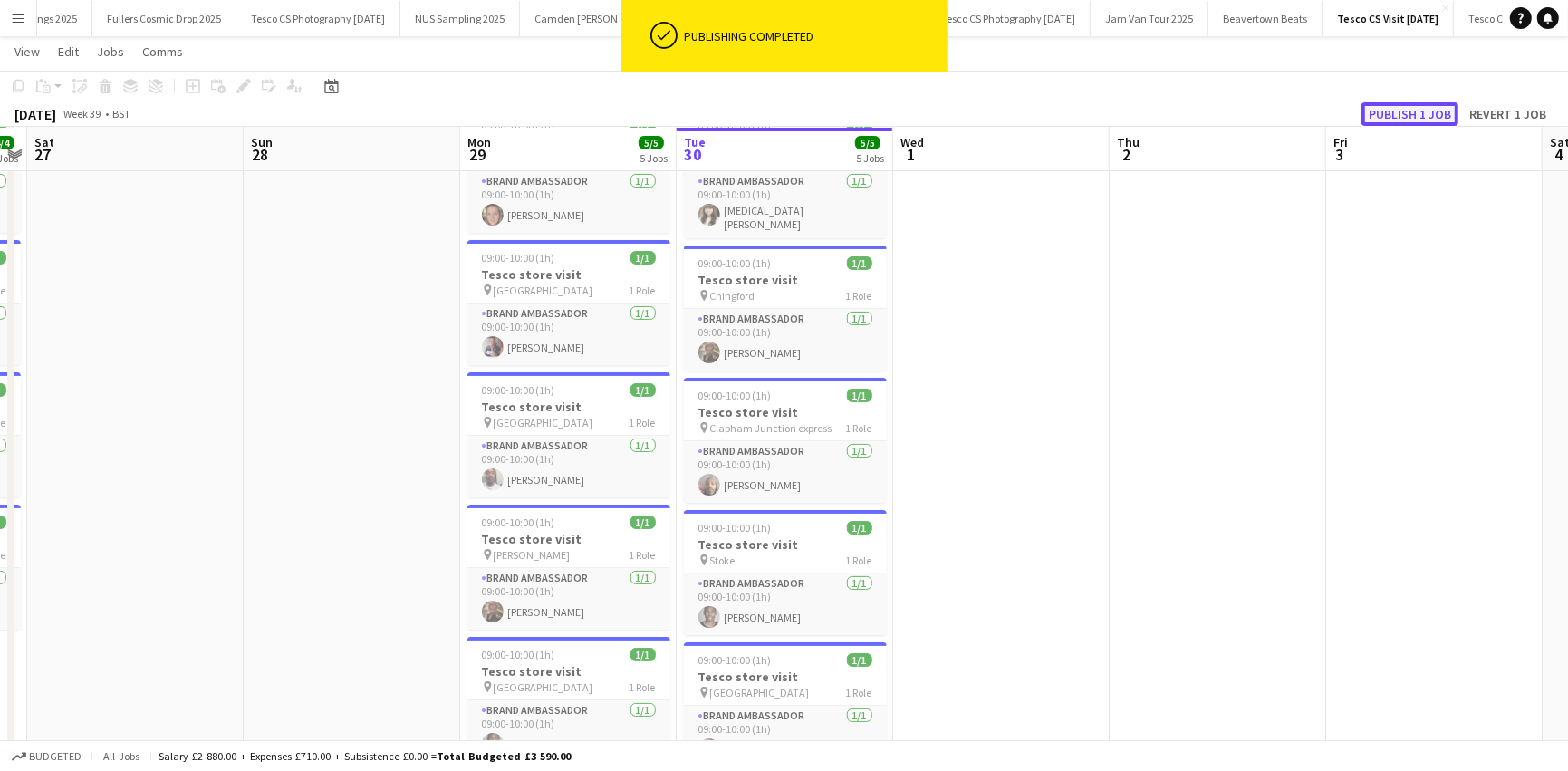
click at [1426, 112] on button "Publish 1 job" at bounding box center [1410, 114] width 97 height 24
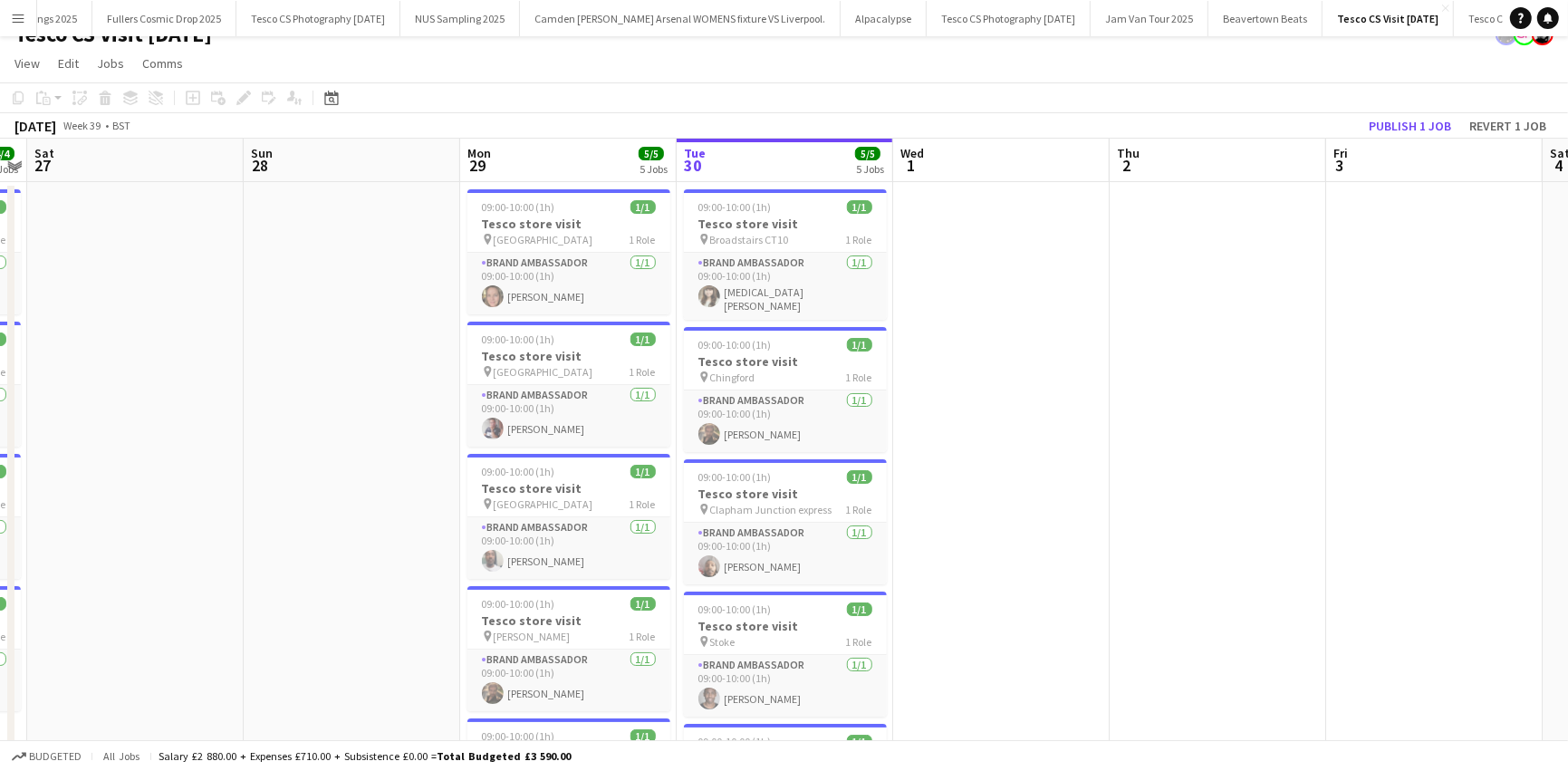
scroll to position [181, 0]
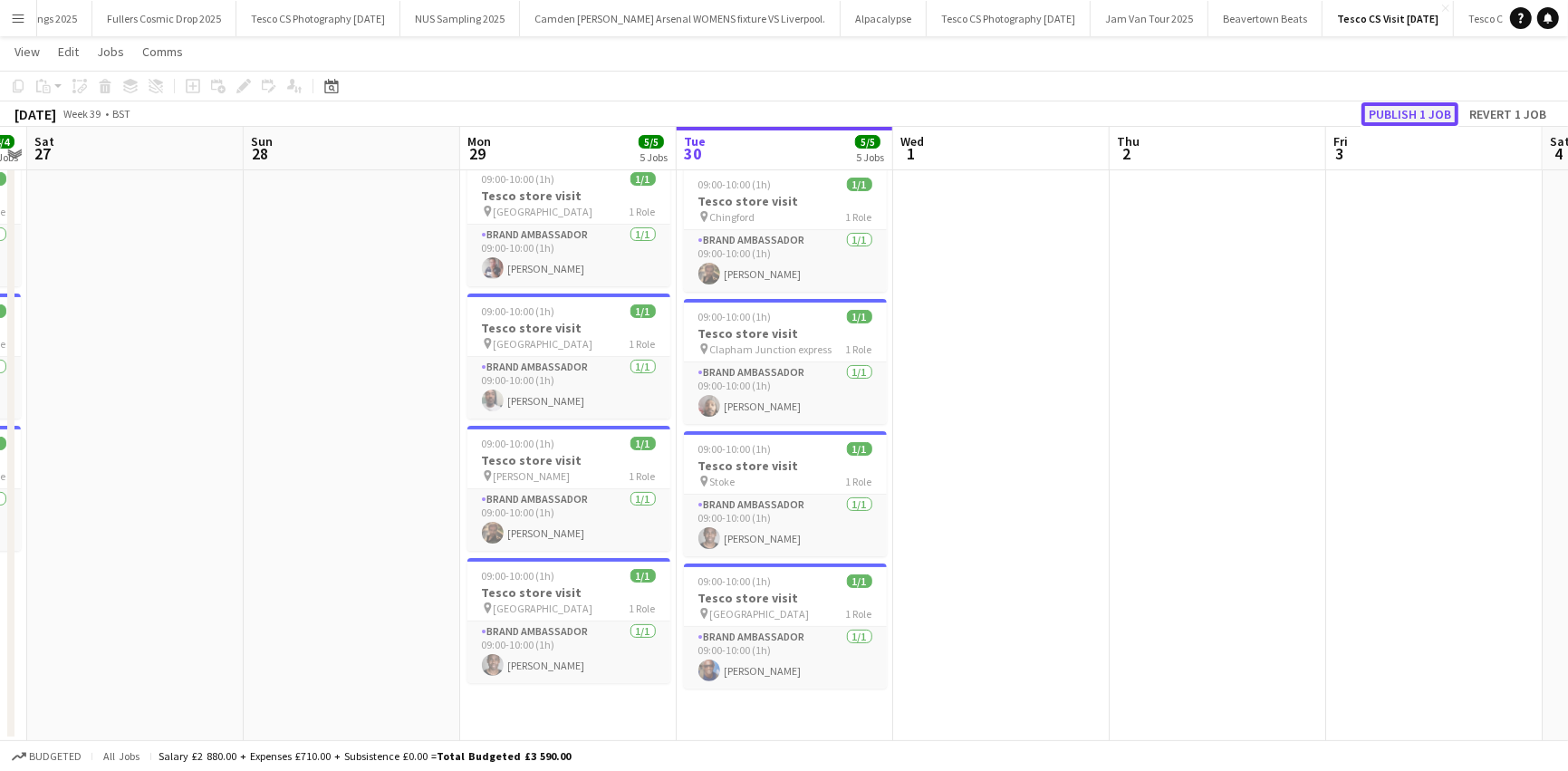
click at [1422, 113] on button "Publish 1 job" at bounding box center [1410, 114] width 97 height 24
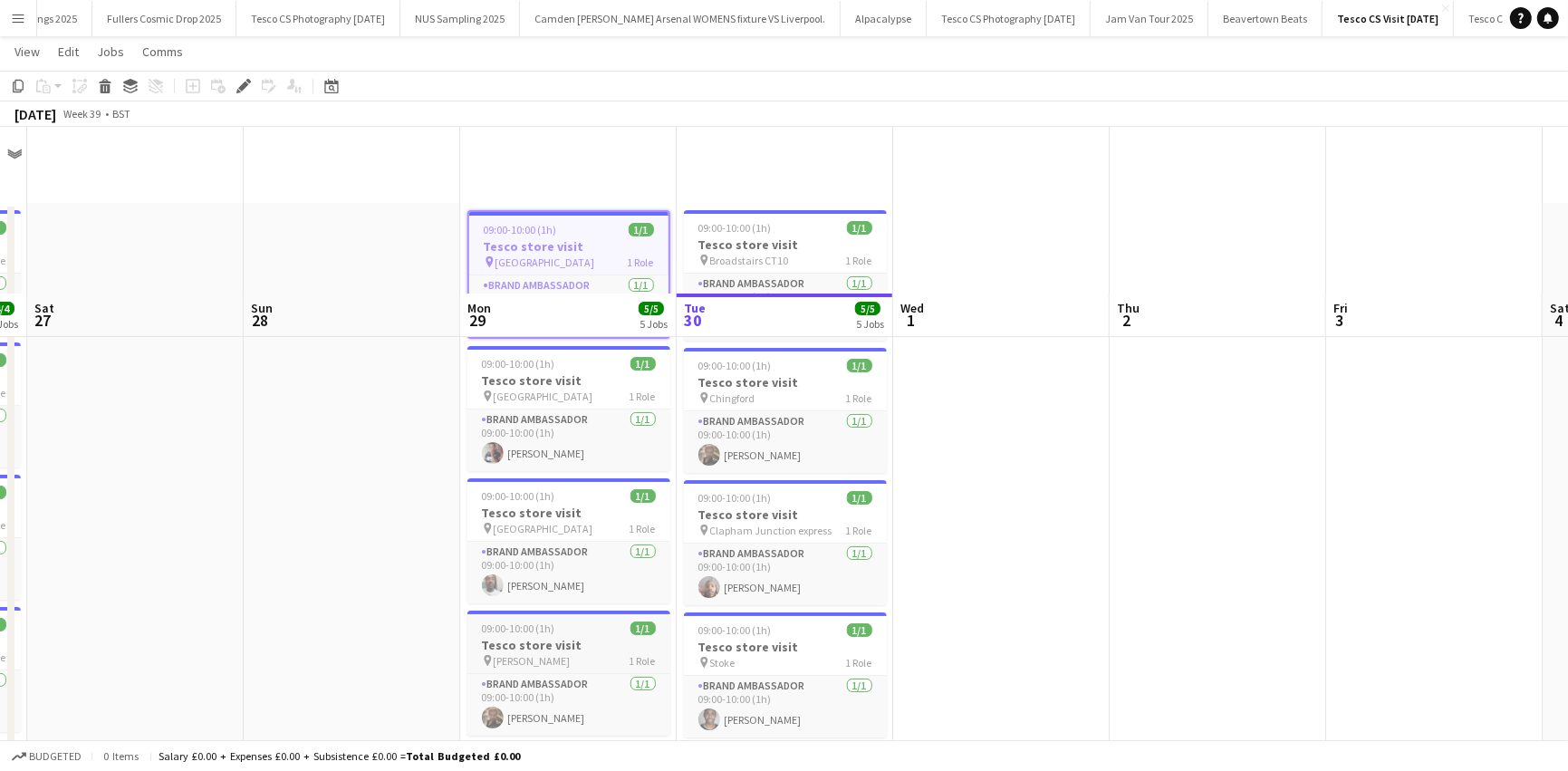
scroll to position [166, 0]
